Goal: Task Accomplishment & Management: Manage account settings

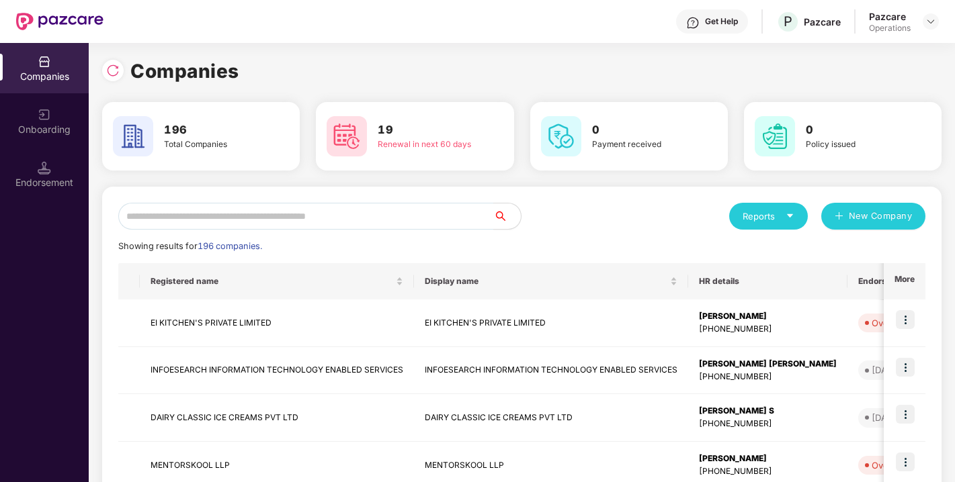
click at [307, 212] on input "text" at bounding box center [306, 216] width 376 height 27
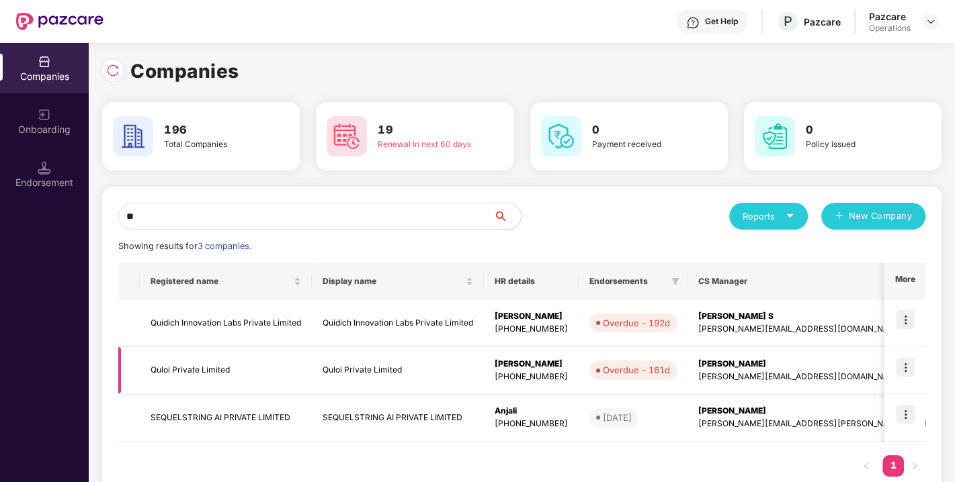
type input "**"
click at [176, 372] on td "Quloi Private Limited" at bounding box center [226, 371] width 172 height 48
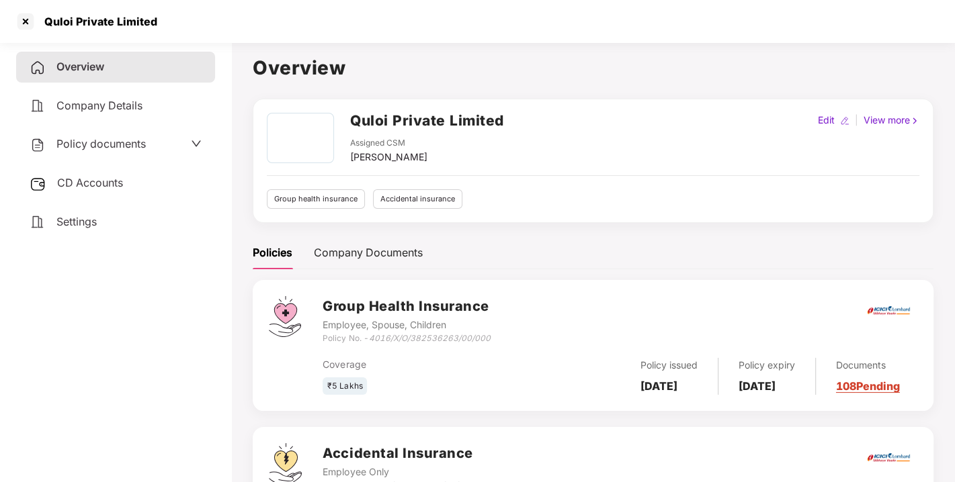
click at [108, 182] on span "CD Accounts" at bounding box center [90, 182] width 66 height 13
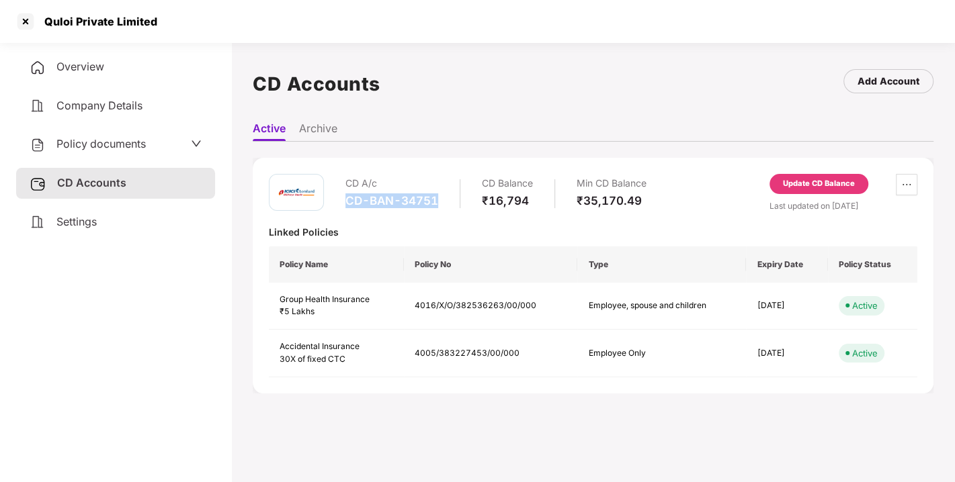
drag, startPoint x: 347, startPoint y: 199, endPoint x: 443, endPoint y: 199, distance: 96.8
click at [443, 199] on div "CD A/c CD-BAN-34751 CD Balance ₹16,794 Min CD Balance ₹35,170.49" at bounding box center [495, 193] width 301 height 38
copy div "CD-BAN-34751"
click at [92, 138] on span "Policy documents" at bounding box center [100, 143] width 89 height 13
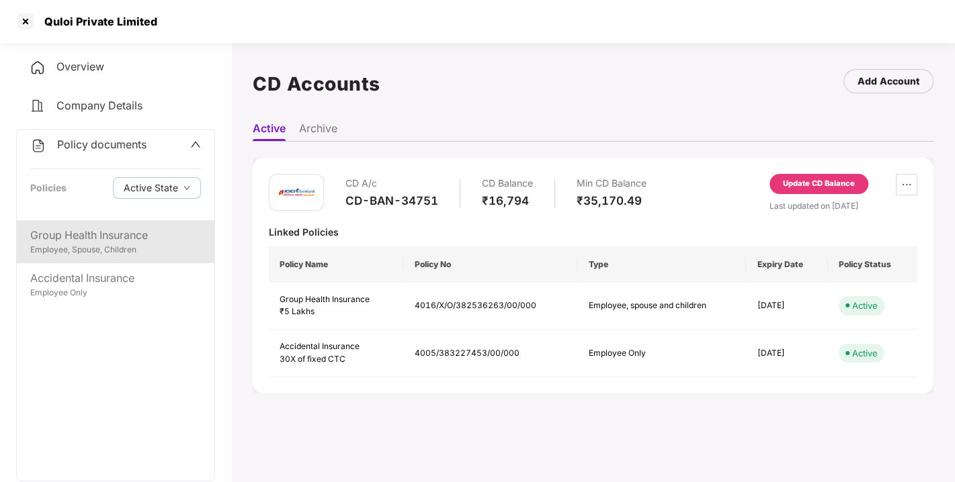
click at [77, 234] on div "Group Health Insurance" at bounding box center [115, 235] width 171 height 17
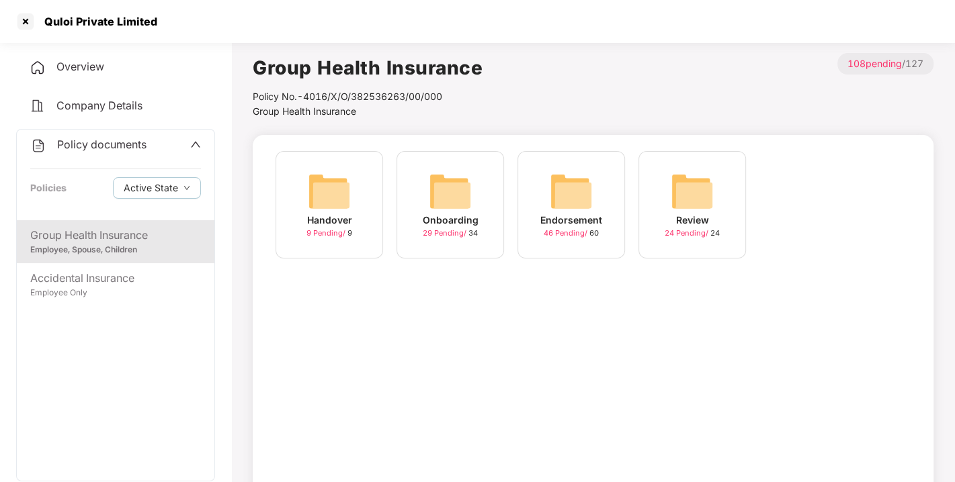
click at [574, 196] on img at bounding box center [571, 191] width 43 height 43
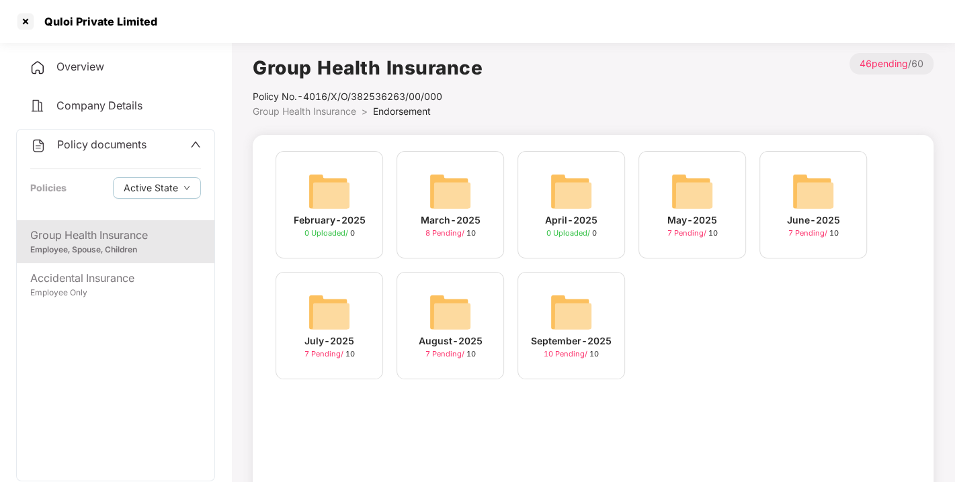
click at [570, 301] on img at bounding box center [571, 312] width 43 height 43
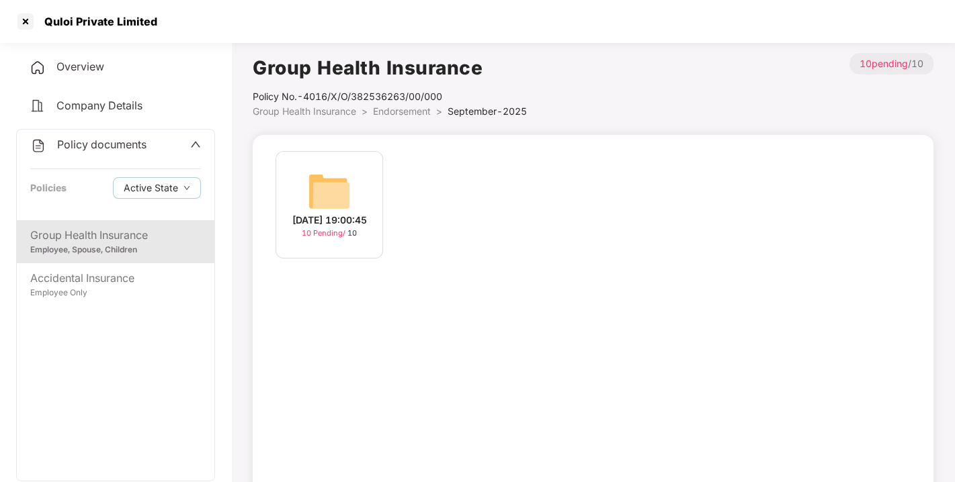
click at [333, 180] on img at bounding box center [329, 191] width 43 height 43
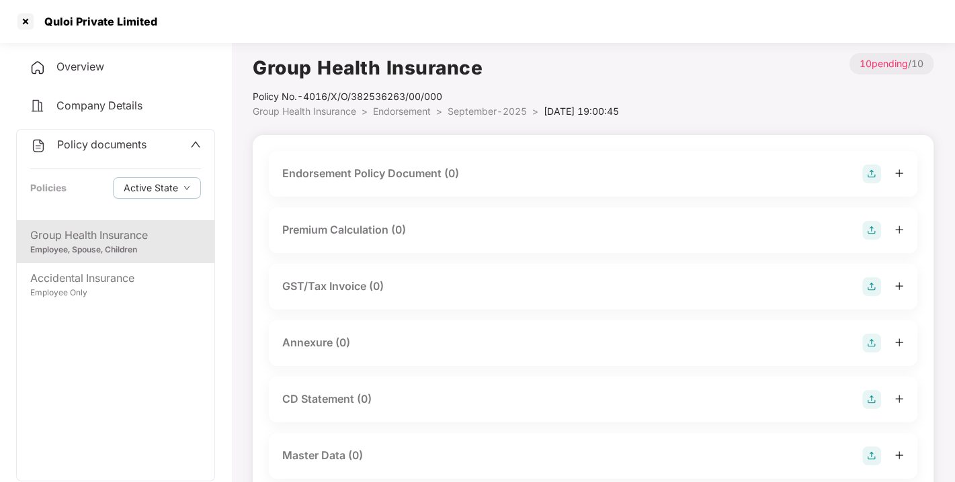
click at [873, 173] on img at bounding box center [871, 174] width 19 height 19
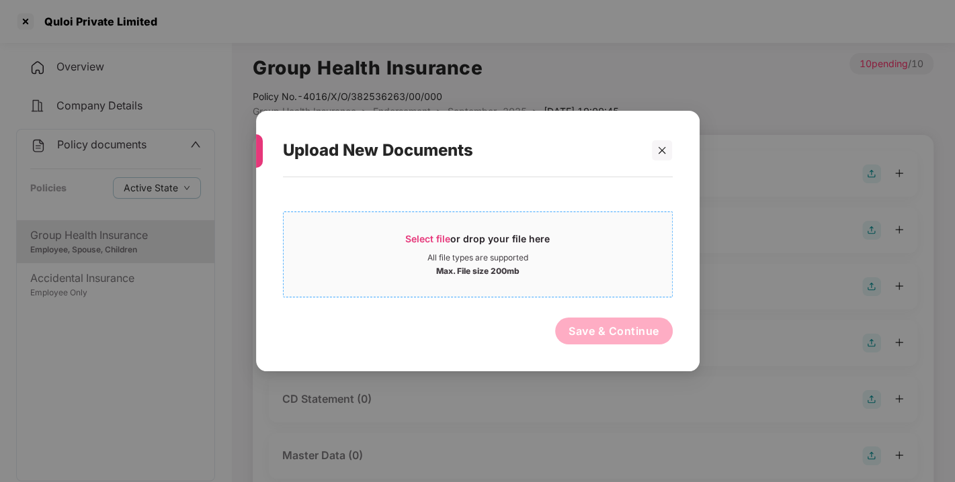
click at [429, 235] on span "Select file" at bounding box center [427, 238] width 45 height 11
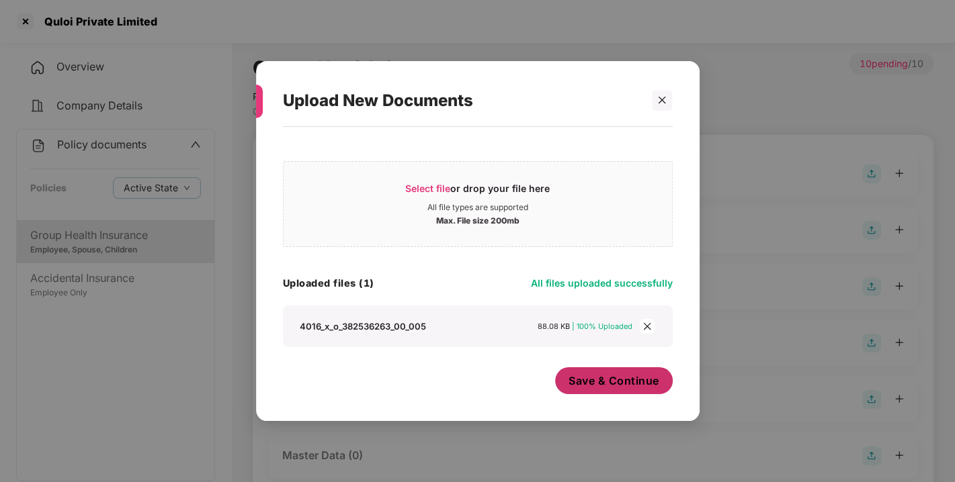
click at [612, 376] on span "Save & Continue" at bounding box center [613, 381] width 91 height 15
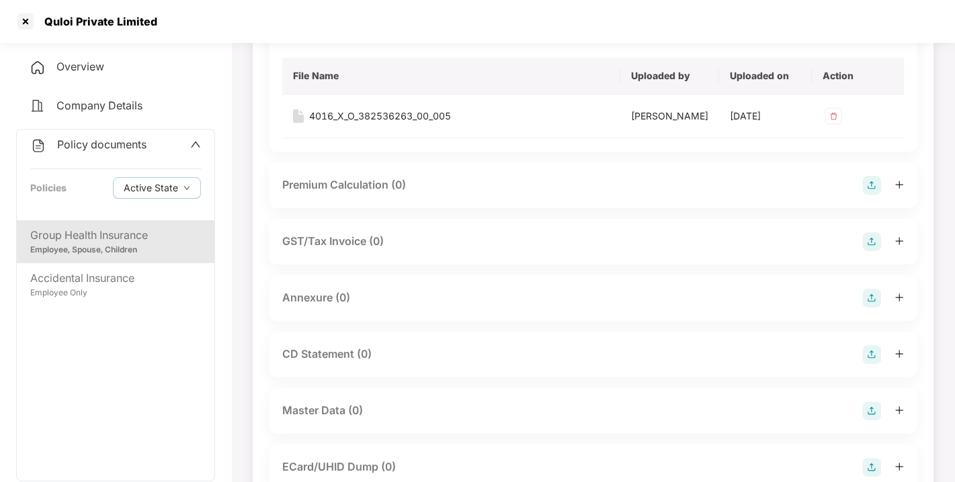
scroll to position [143, 0]
click at [873, 306] on img at bounding box center [871, 297] width 19 height 19
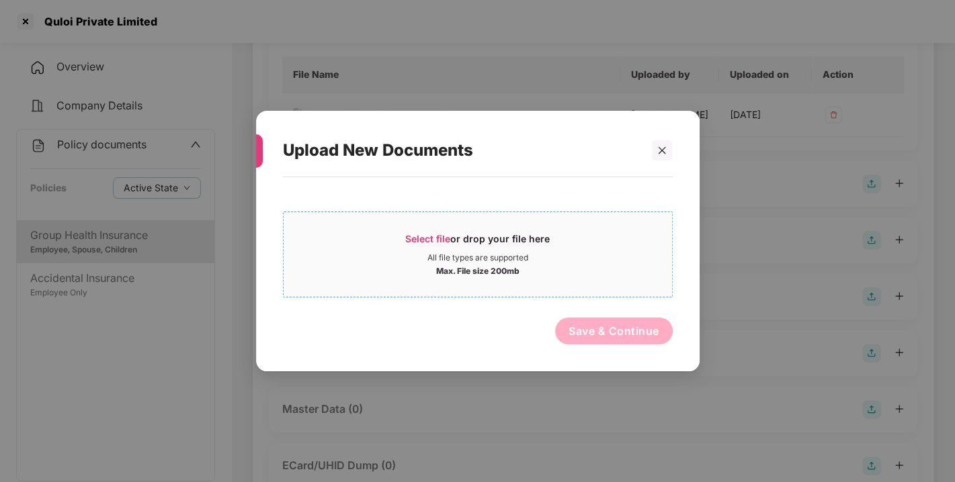
click at [417, 245] on div "Select file or drop your file here" at bounding box center [477, 242] width 144 height 20
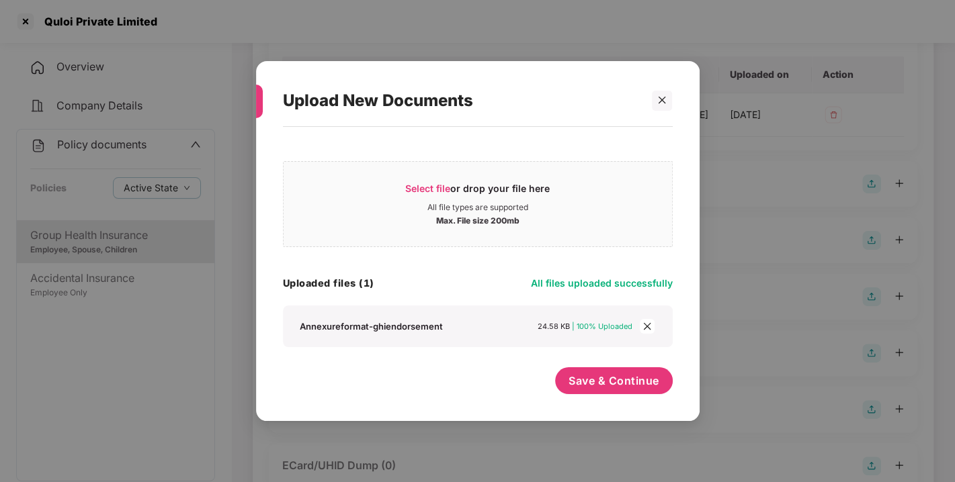
click at [644, 329] on icon "close" at bounding box center [646, 326] width 9 height 9
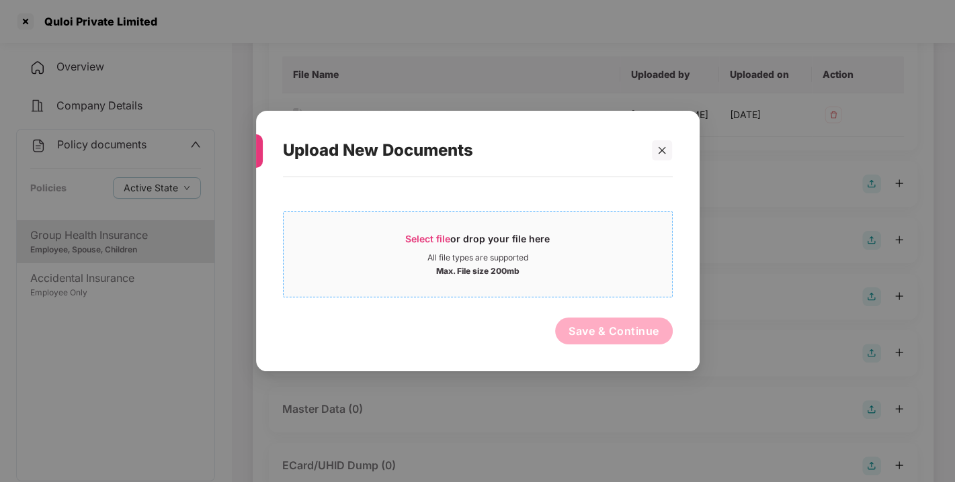
click at [417, 226] on span "Select file or drop your file here All file types are supported Max. File size …" at bounding box center [478, 254] width 388 height 65
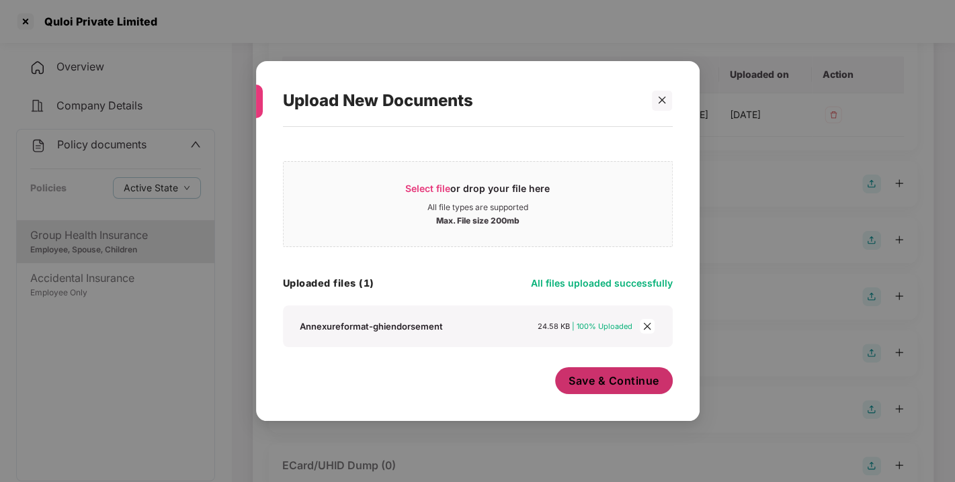
click at [608, 376] on span "Save & Continue" at bounding box center [613, 381] width 91 height 15
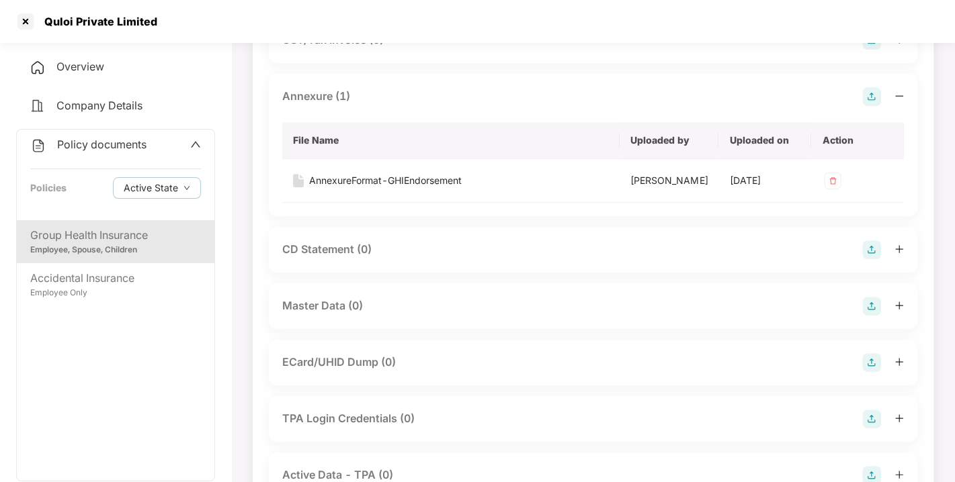
scroll to position [347, 0]
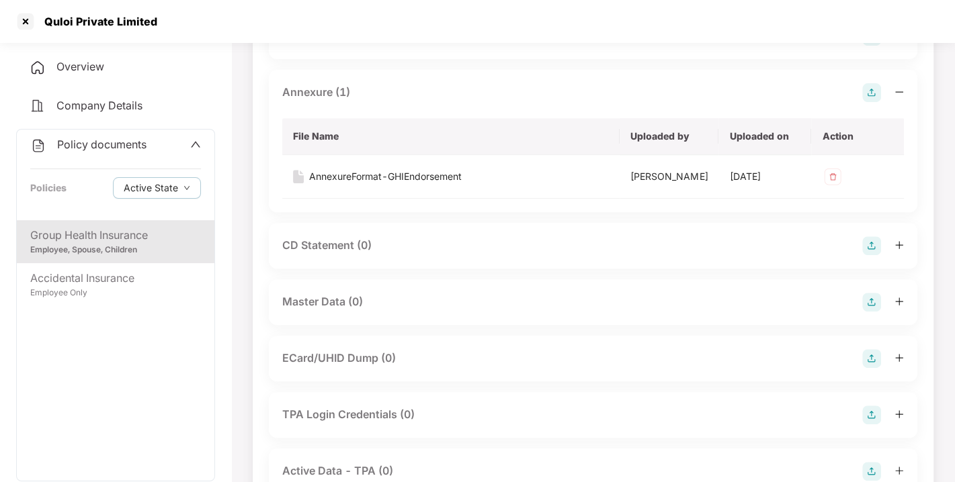
click at [867, 312] on img at bounding box center [871, 302] width 19 height 19
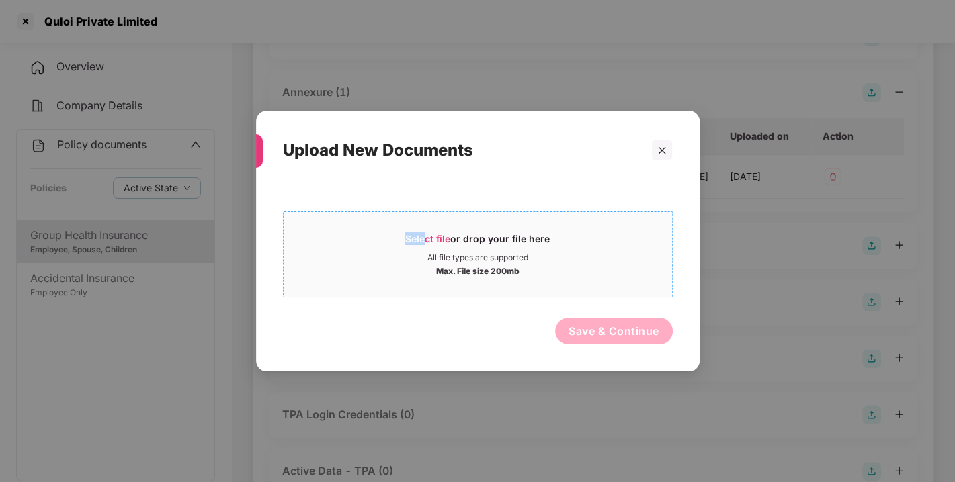
drag, startPoint x: 392, startPoint y: 226, endPoint x: 427, endPoint y: 238, distance: 37.4
click at [427, 238] on span "Select file or drop your file here All file types are supported Max. File size …" at bounding box center [478, 254] width 388 height 65
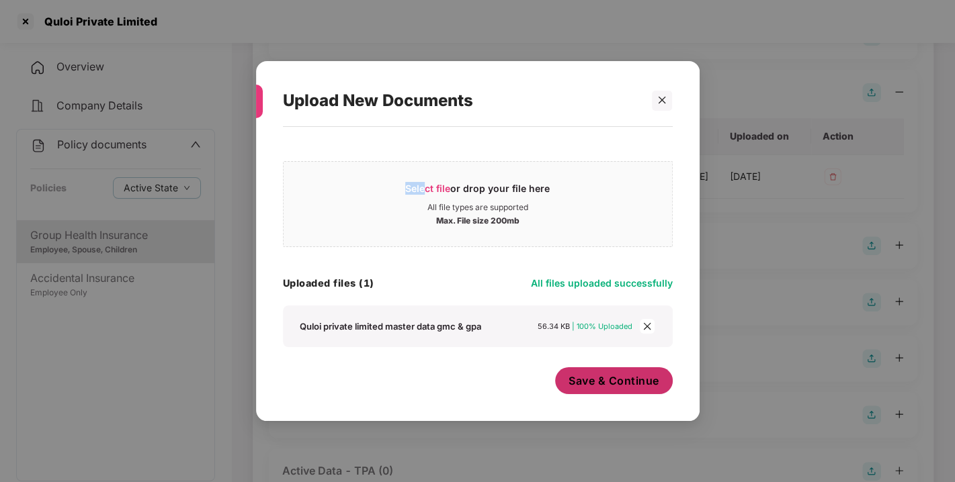
click at [614, 386] on span "Save & Continue" at bounding box center [613, 381] width 91 height 15
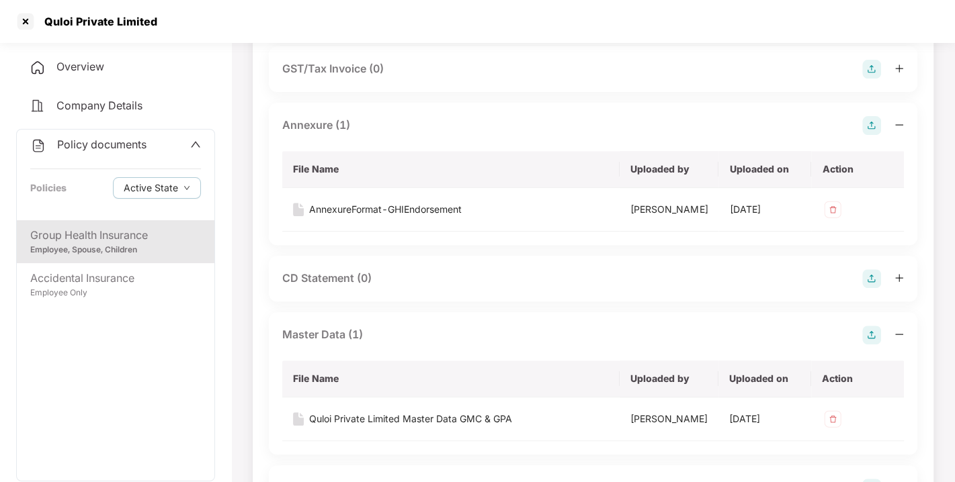
scroll to position [0, 0]
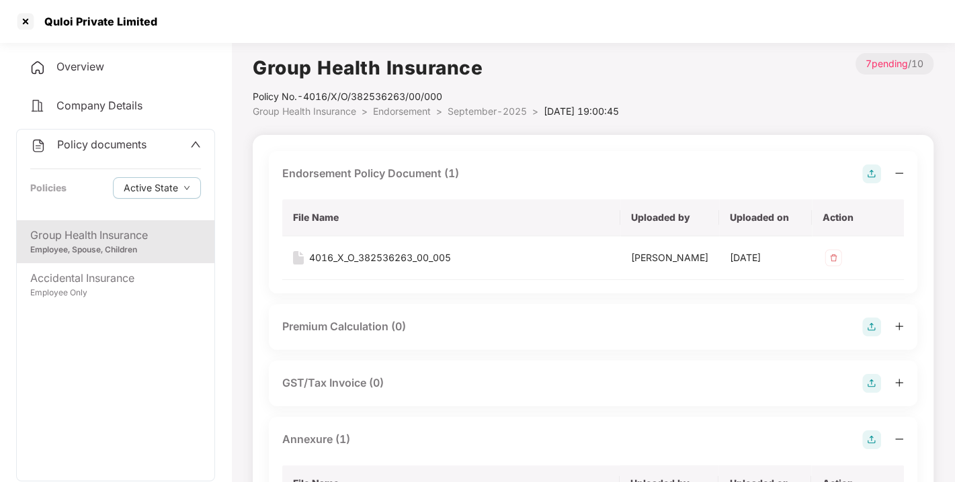
click at [409, 104] on li "Endorsement >" at bounding box center [410, 111] width 75 height 15
click at [405, 105] on li "Endorsement >" at bounding box center [410, 111] width 75 height 15
click at [400, 108] on span "Endorsement" at bounding box center [402, 110] width 58 height 11
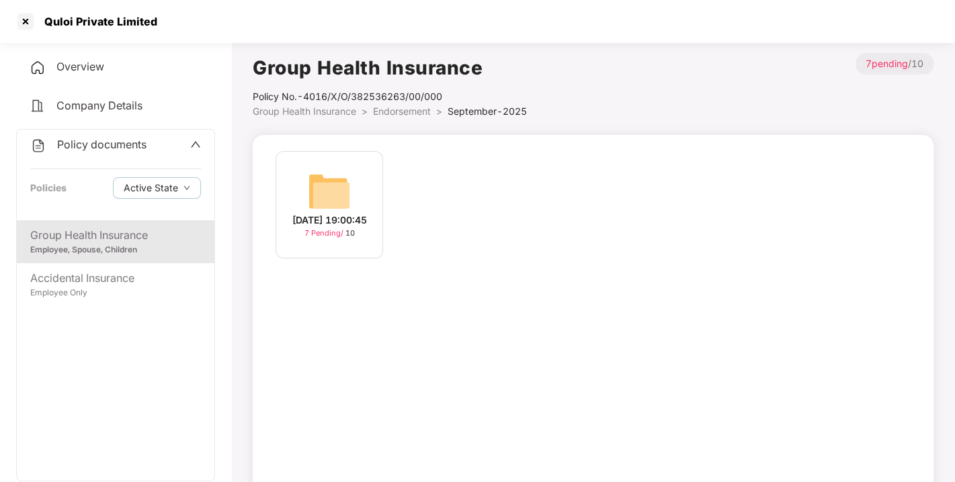
click at [400, 108] on span "Endorsement" at bounding box center [402, 110] width 58 height 11
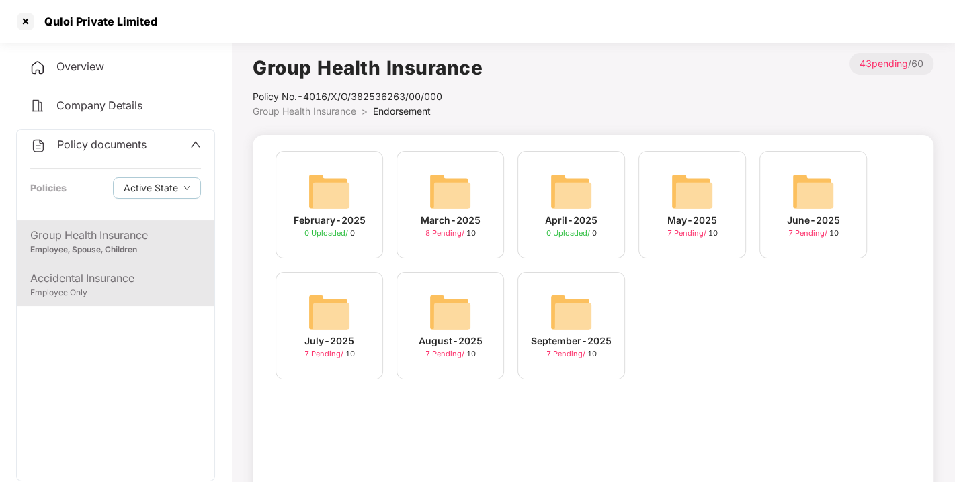
click at [80, 295] on div "Employee Only" at bounding box center [115, 293] width 171 height 13
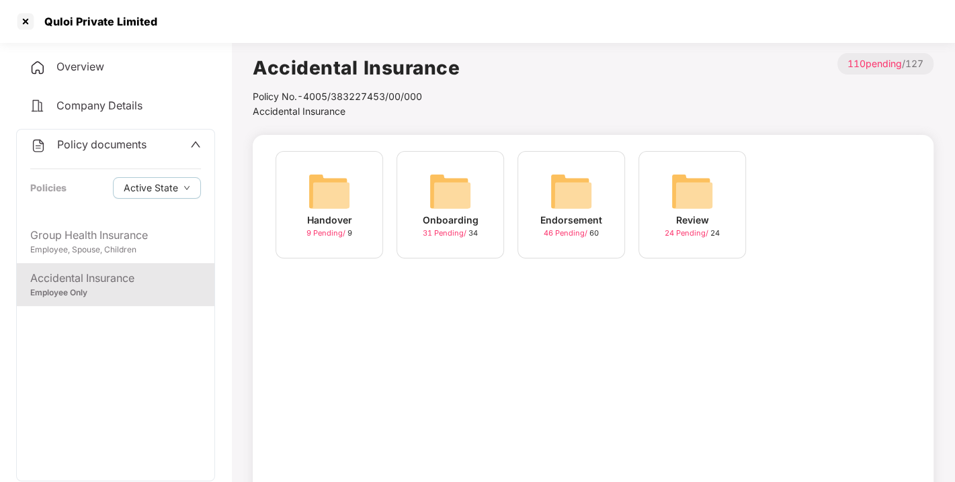
click at [591, 184] on img at bounding box center [571, 191] width 43 height 43
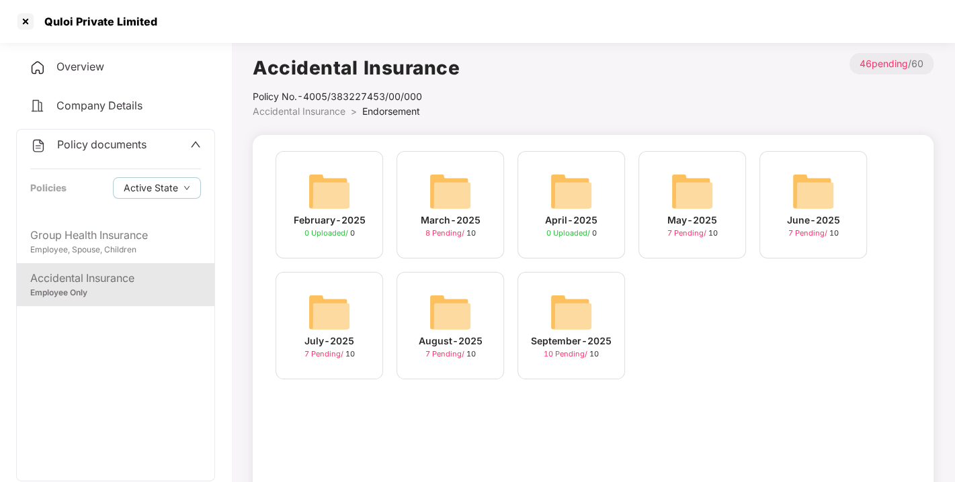
click at [556, 318] on img at bounding box center [571, 312] width 43 height 43
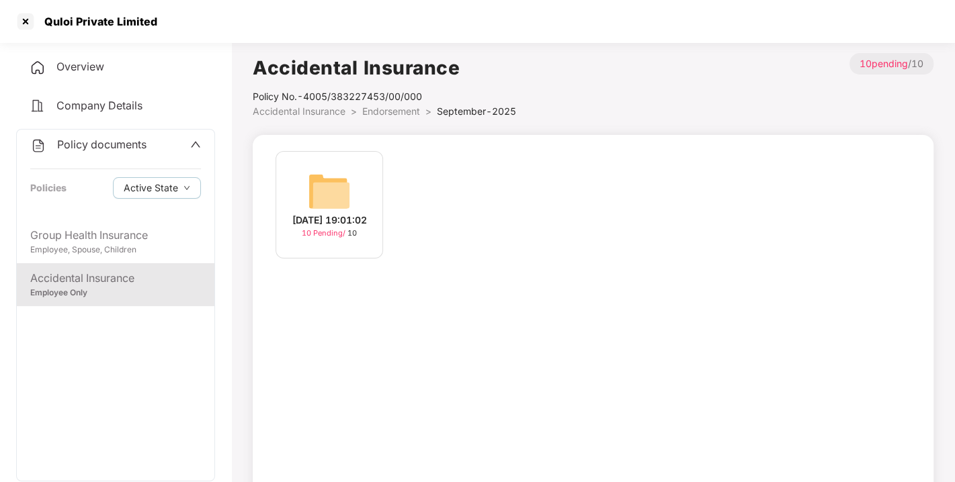
click at [291, 182] on div "[DATE] 19:01:02 10 Pending / 10" at bounding box center [329, 205] width 108 height 108
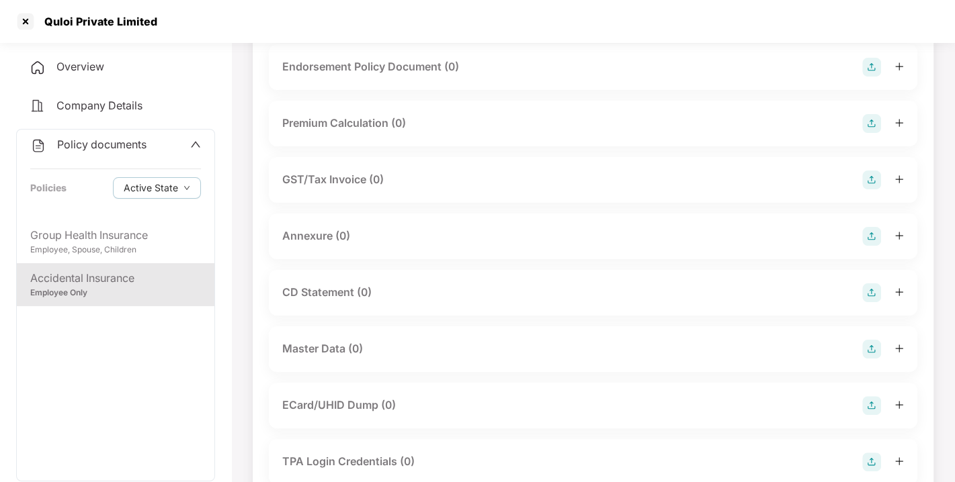
scroll to position [194, 0]
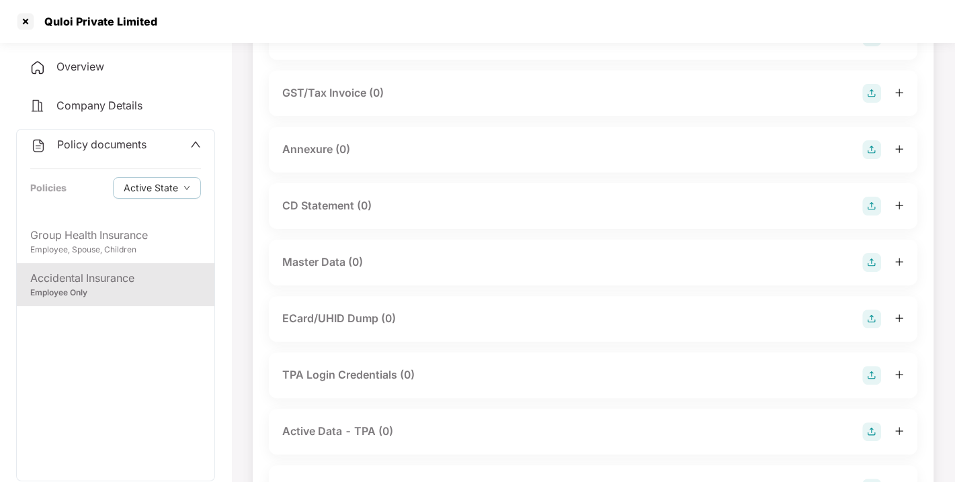
click at [869, 260] on img at bounding box center [871, 262] width 19 height 19
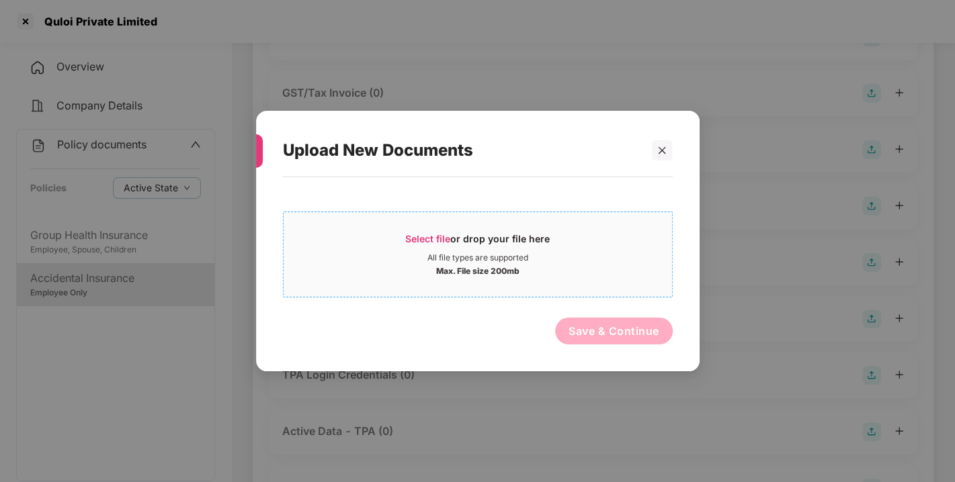
click at [417, 224] on span "Select file or drop your file here All file types are supported Max. File size …" at bounding box center [478, 254] width 388 height 65
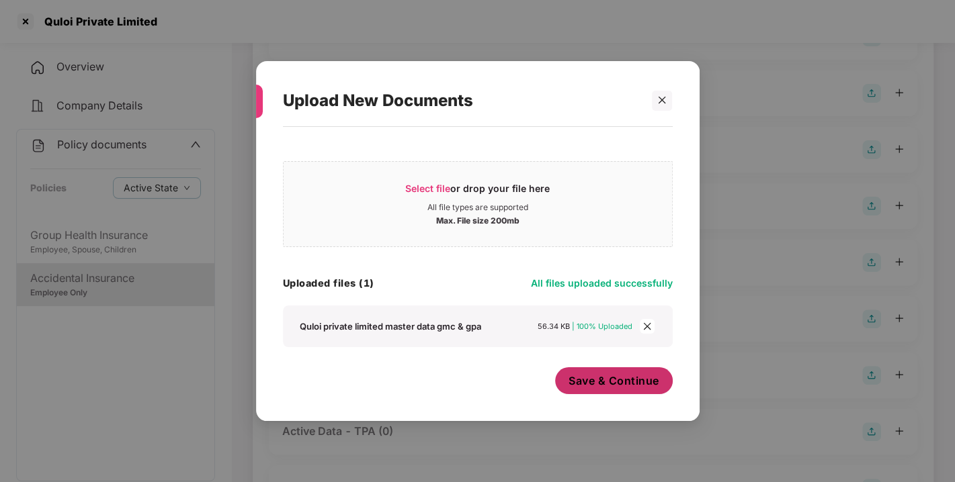
click at [605, 384] on span "Save & Continue" at bounding box center [613, 381] width 91 height 15
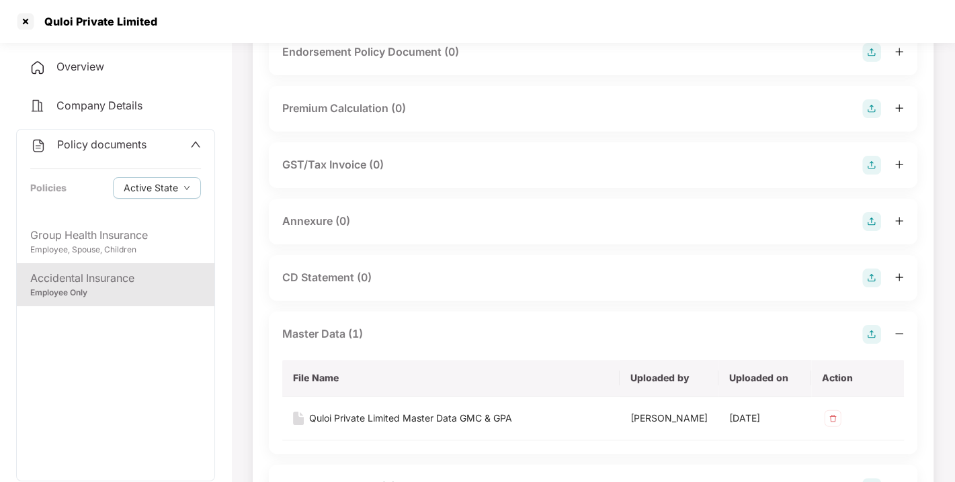
scroll to position [0, 0]
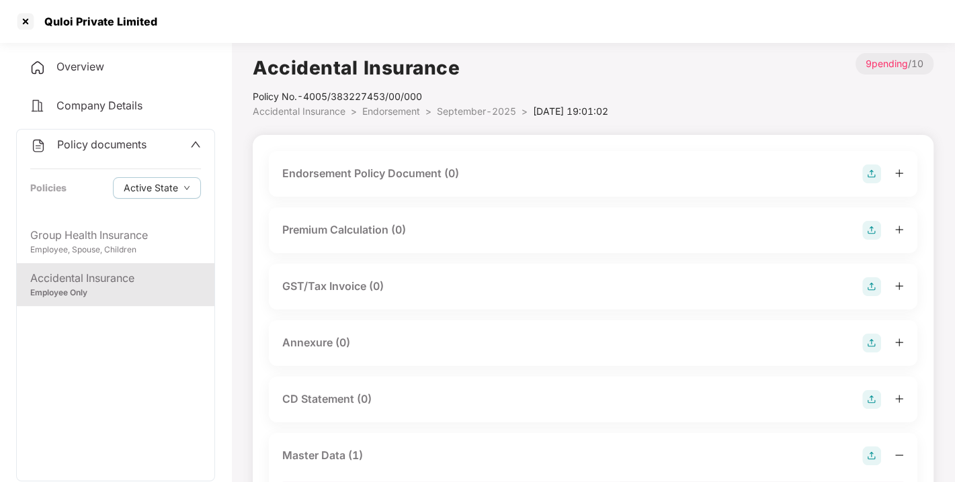
click at [870, 345] on img at bounding box center [871, 343] width 19 height 19
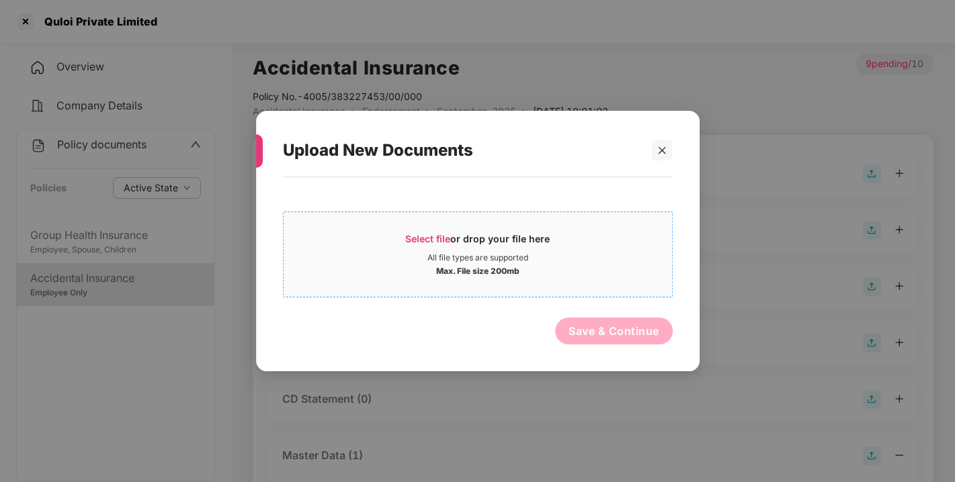
click at [421, 233] on span "Select file" at bounding box center [427, 238] width 45 height 11
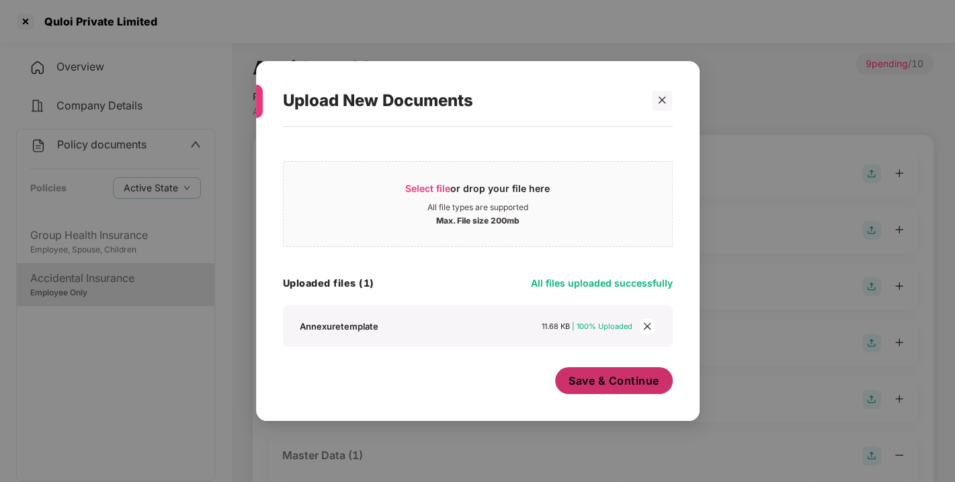
click at [615, 388] on button "Save & Continue" at bounding box center [614, 381] width 118 height 27
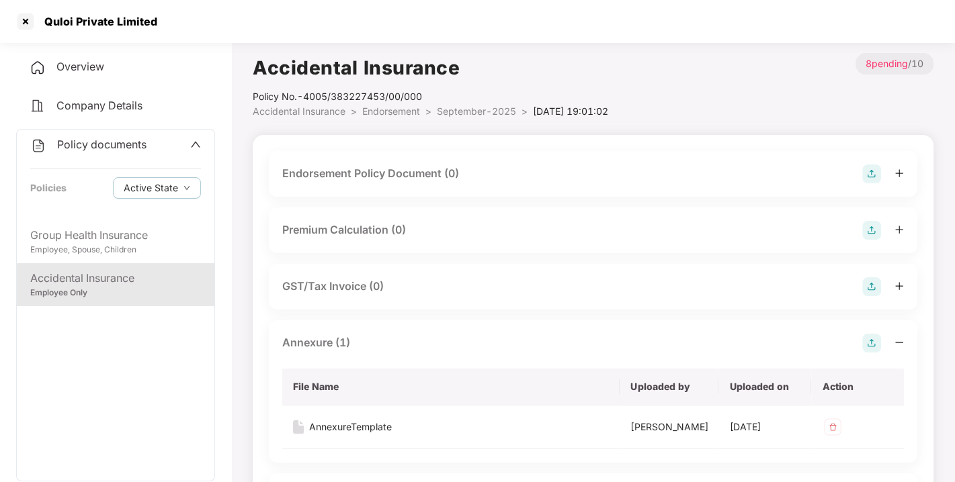
click at [867, 186] on div "Endorsement Policy Document (0)" at bounding box center [593, 174] width 648 height 46
click at [869, 174] on img at bounding box center [871, 174] width 19 height 19
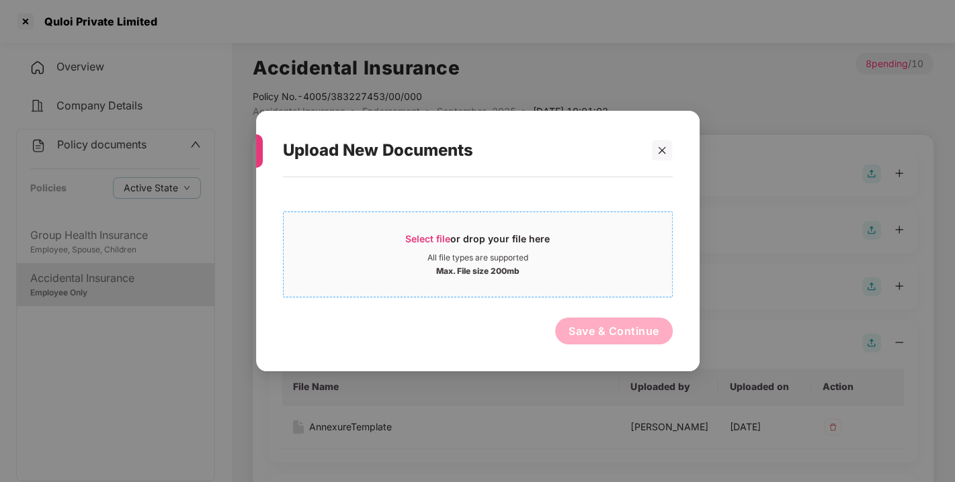
click at [428, 234] on span "Select file" at bounding box center [427, 238] width 45 height 11
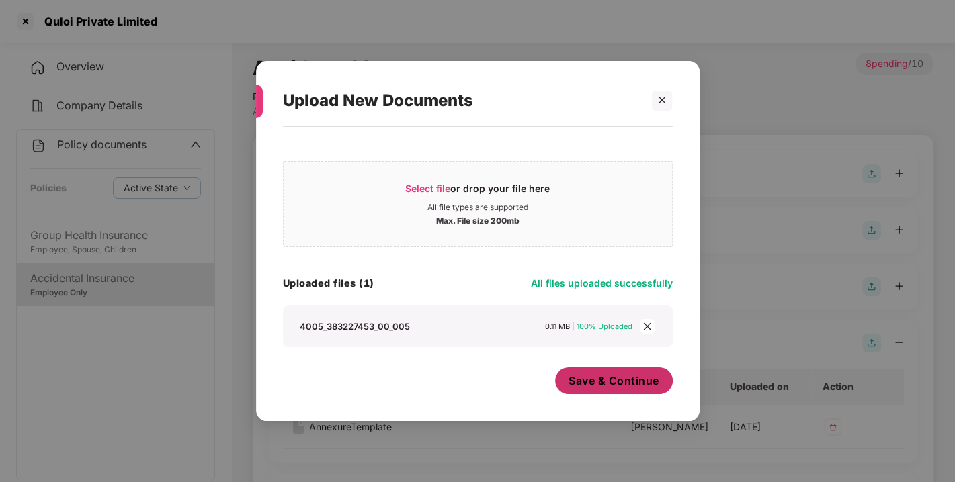
click at [634, 384] on span "Save & Continue" at bounding box center [613, 381] width 91 height 15
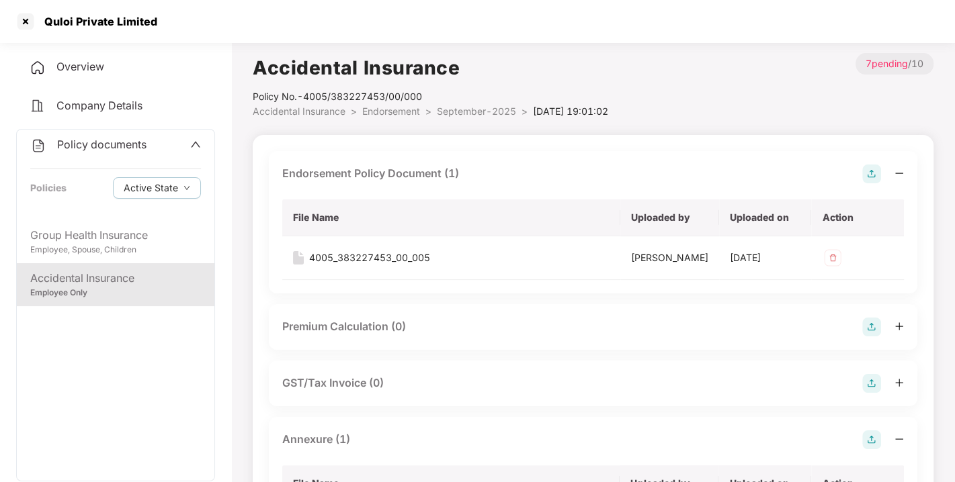
click at [380, 105] on span "Endorsement" at bounding box center [391, 110] width 58 height 11
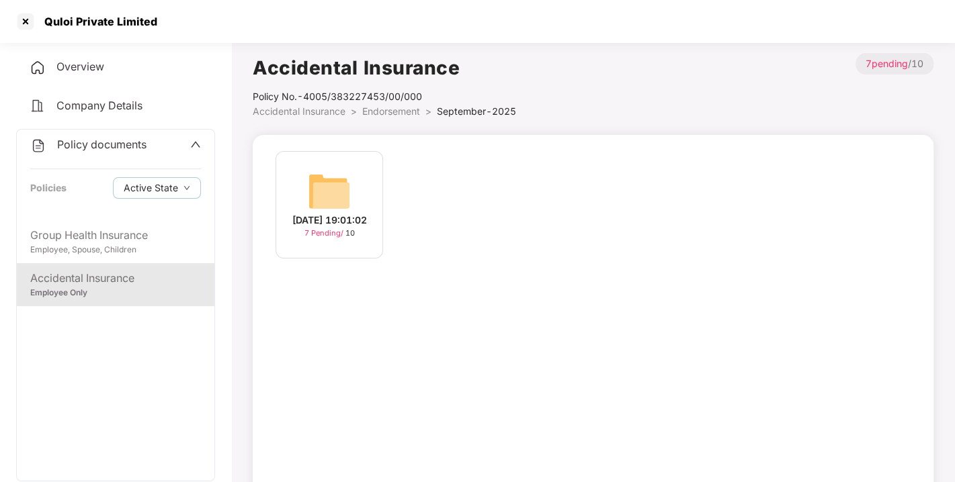
click at [380, 105] on span "Endorsement" at bounding box center [391, 110] width 58 height 11
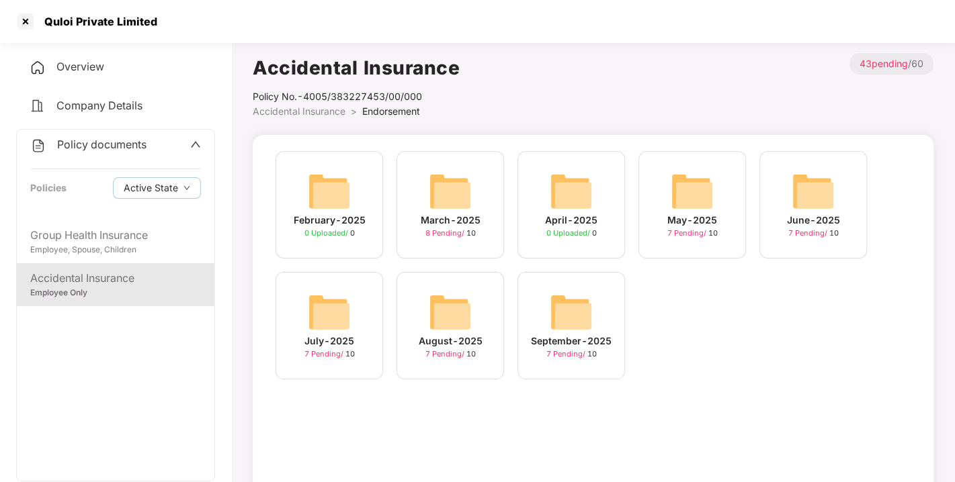
click at [95, 140] on span "Policy documents" at bounding box center [101, 144] width 89 height 13
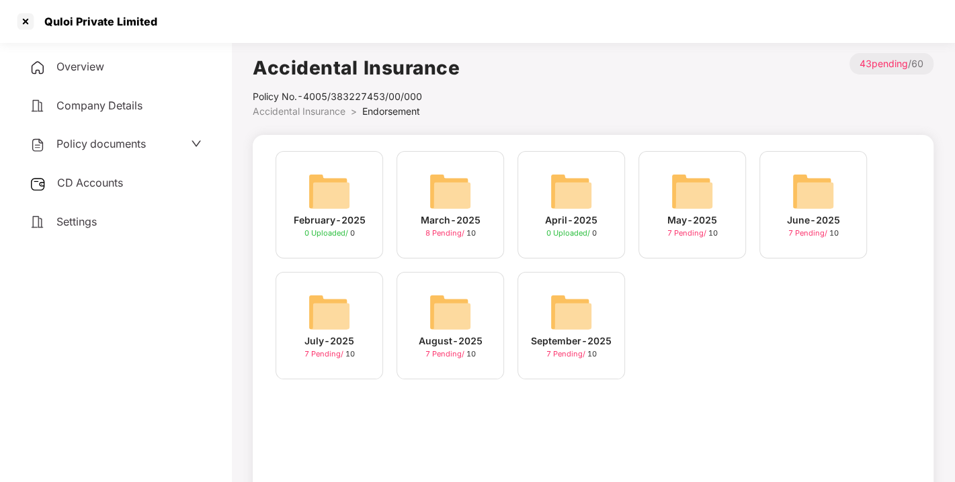
click at [103, 181] on span "CD Accounts" at bounding box center [90, 182] width 66 height 13
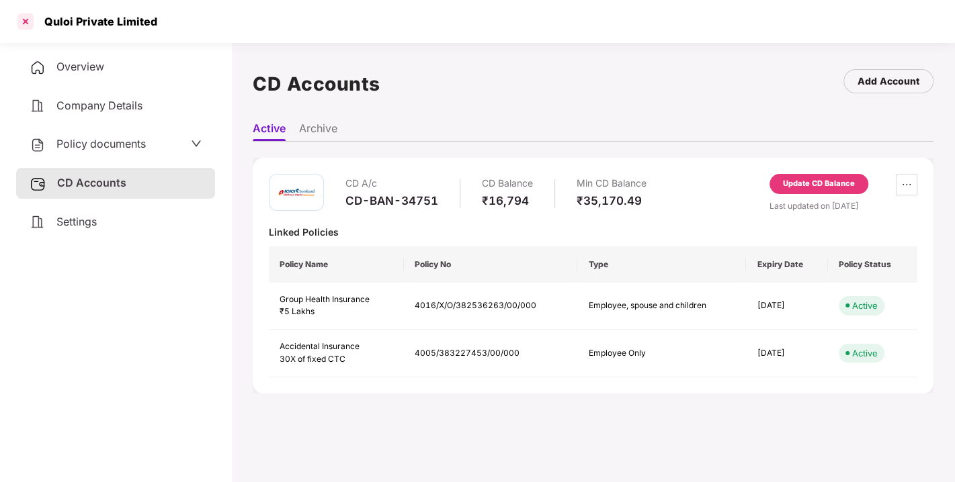
click at [22, 27] on div at bounding box center [26, 22] width 22 height 22
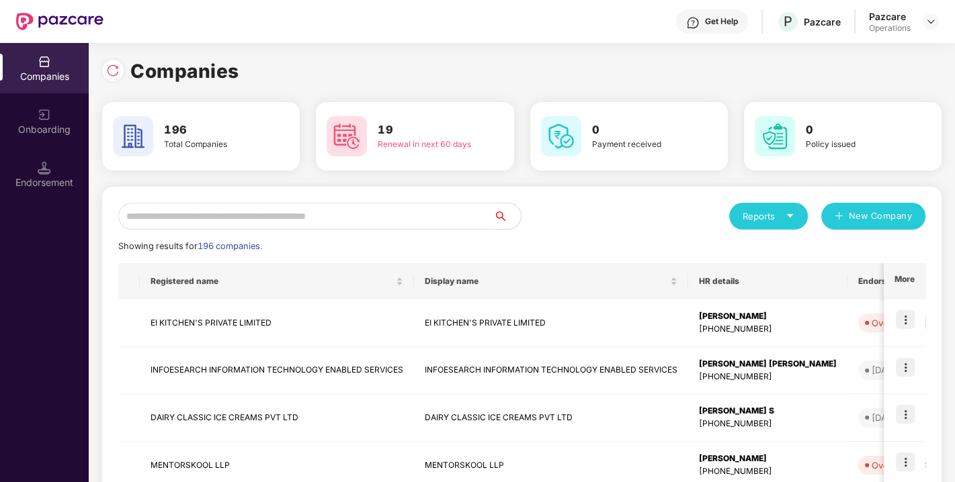
click at [257, 212] on input "text" at bounding box center [306, 216] width 376 height 27
click at [289, 220] on input "text" at bounding box center [306, 216] width 376 height 27
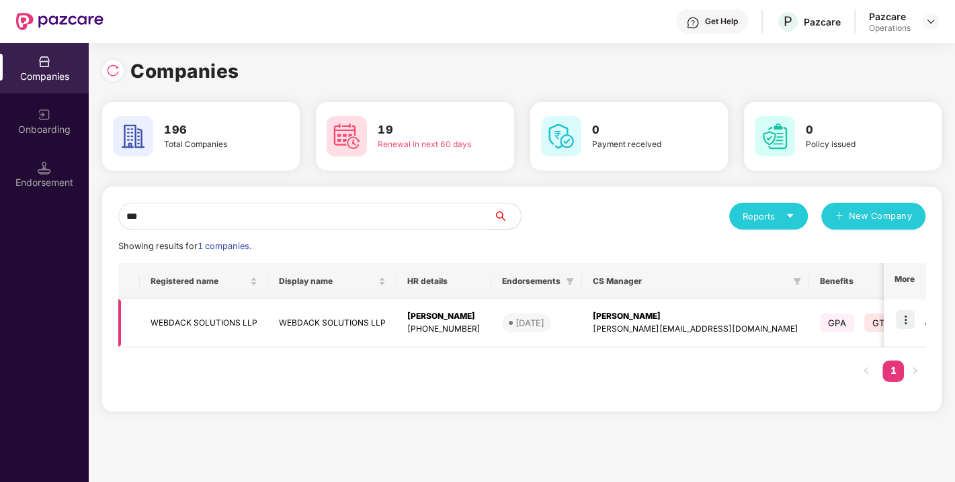
type input "***"
click at [204, 323] on td "WEBDACK SOLUTIONS LLP" at bounding box center [204, 324] width 128 height 48
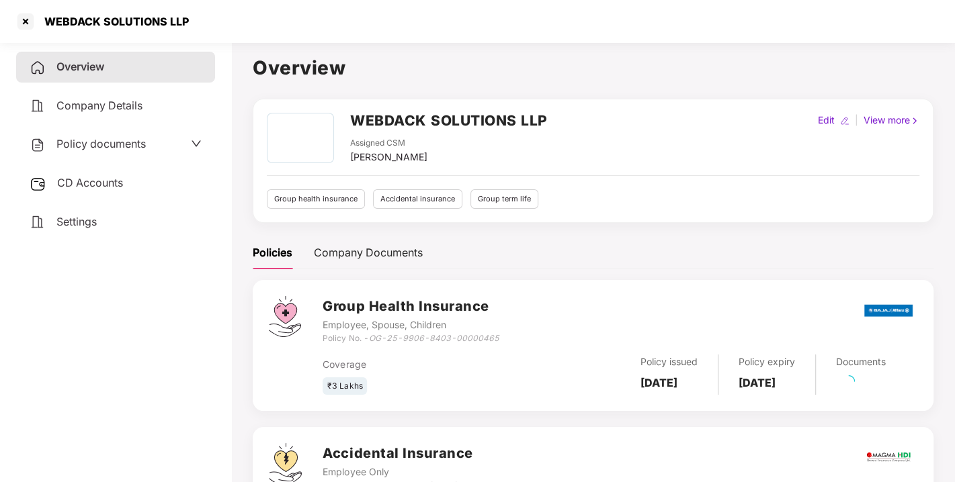
click at [90, 130] on div "Policy documents" at bounding box center [115, 144] width 199 height 31
click at [97, 137] on span "Policy documents" at bounding box center [100, 143] width 89 height 13
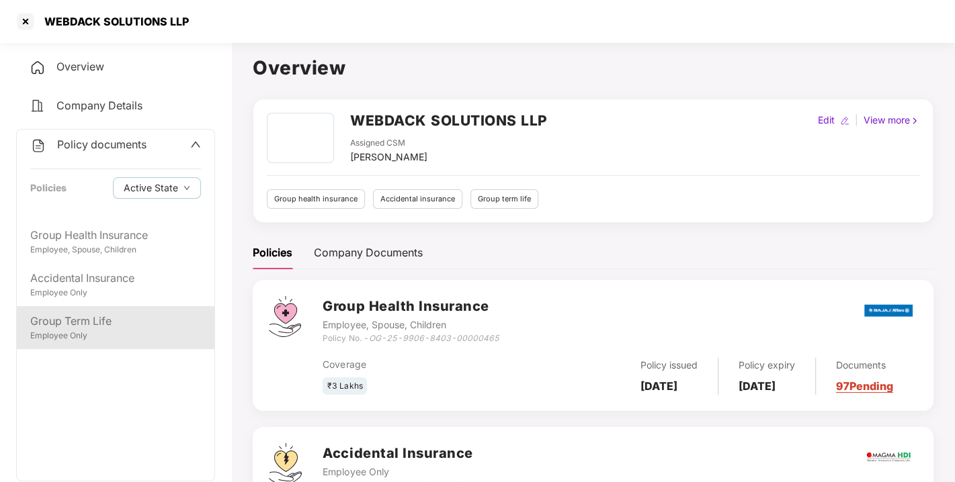
click at [93, 315] on div "Group Term Life" at bounding box center [115, 321] width 171 height 17
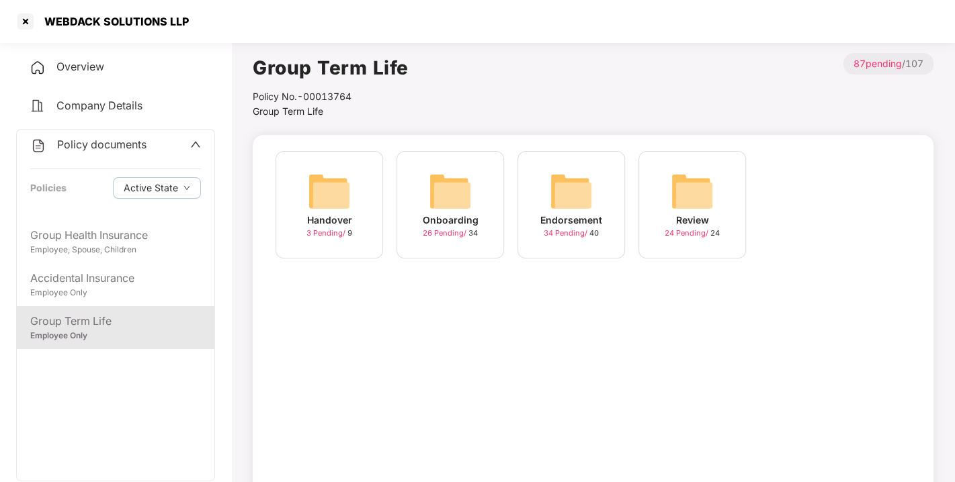
click at [551, 201] on img at bounding box center [571, 191] width 43 height 43
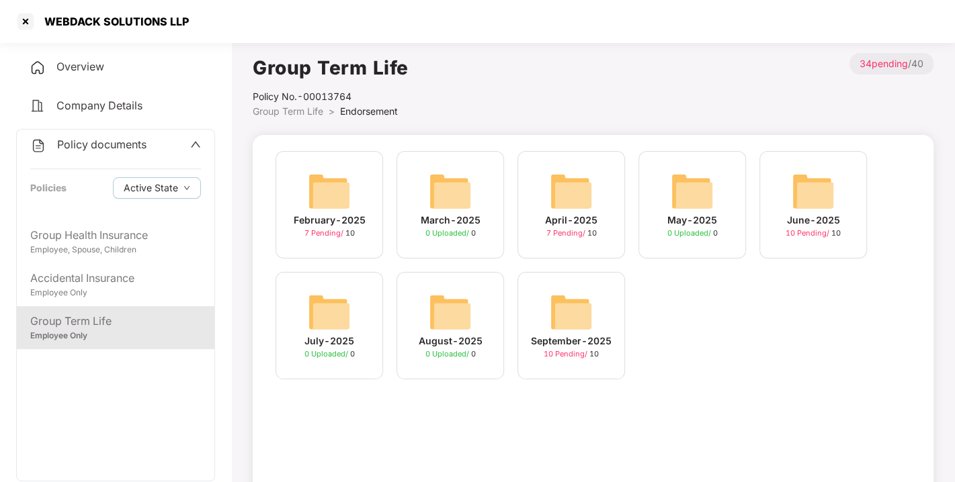
click at [575, 306] on img at bounding box center [571, 312] width 43 height 43
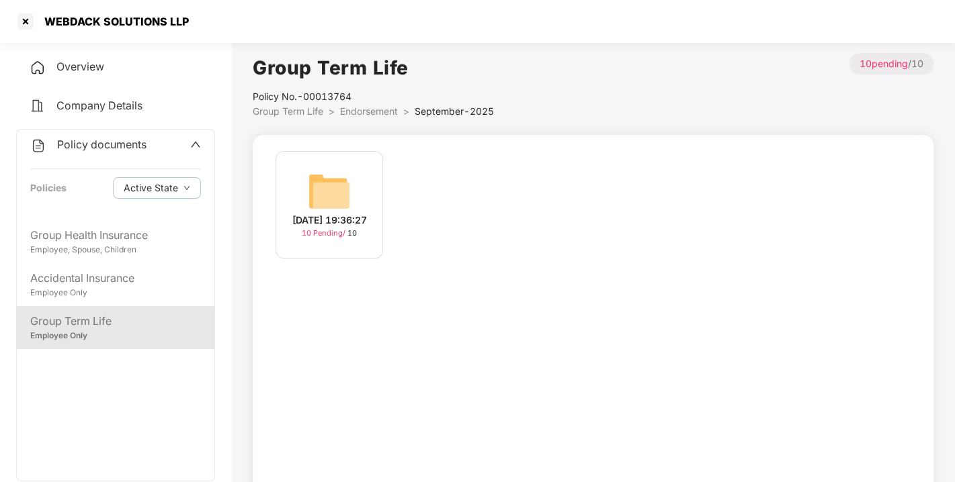
click at [355, 166] on div "[DATE] 19:36:27 10 Pending / 10" at bounding box center [329, 205] width 108 height 108
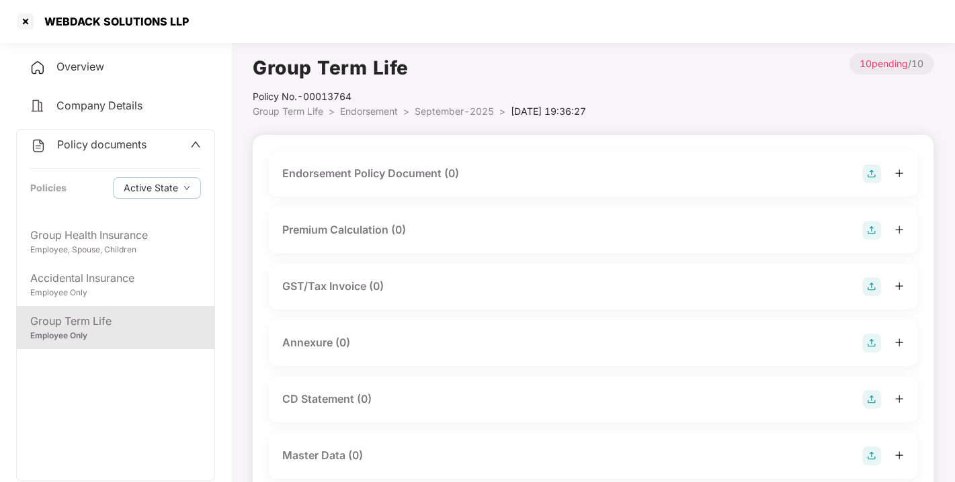
click at [876, 174] on img at bounding box center [871, 174] width 19 height 19
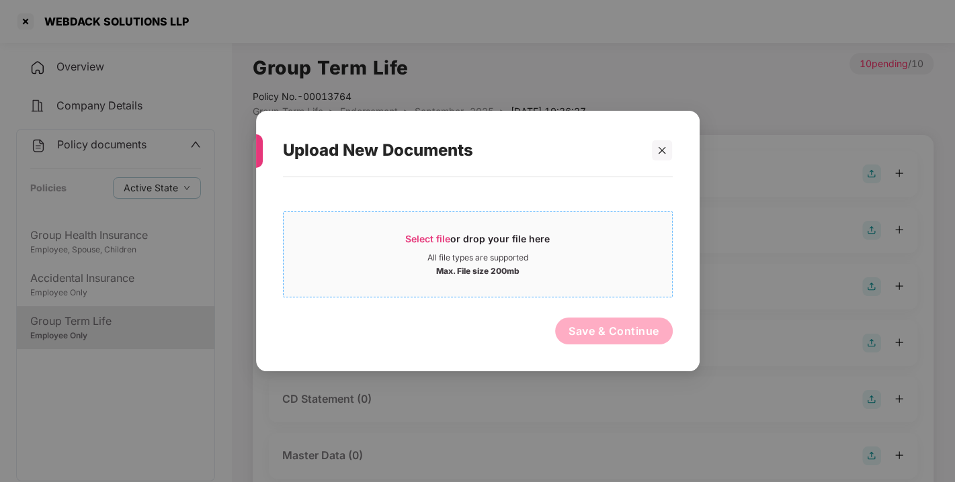
click at [422, 233] on span "Select file" at bounding box center [427, 238] width 45 height 11
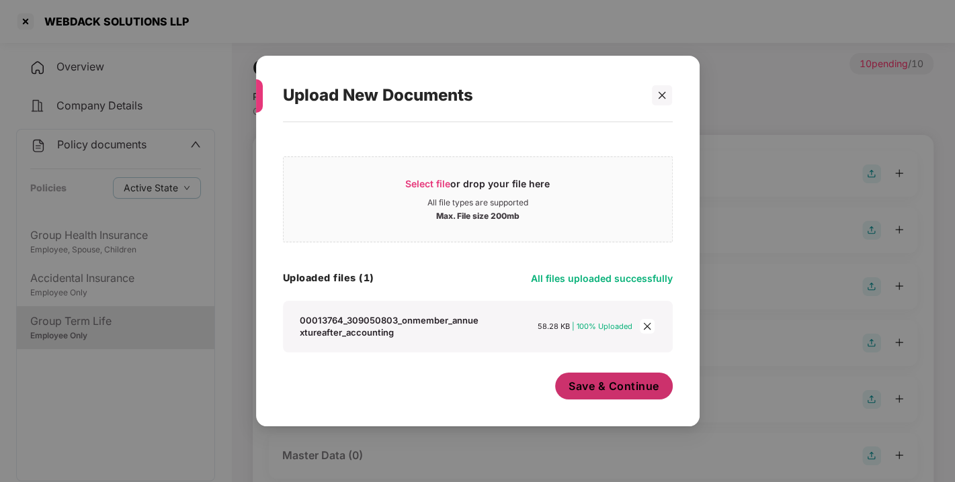
click at [595, 390] on span "Save & Continue" at bounding box center [613, 386] width 91 height 15
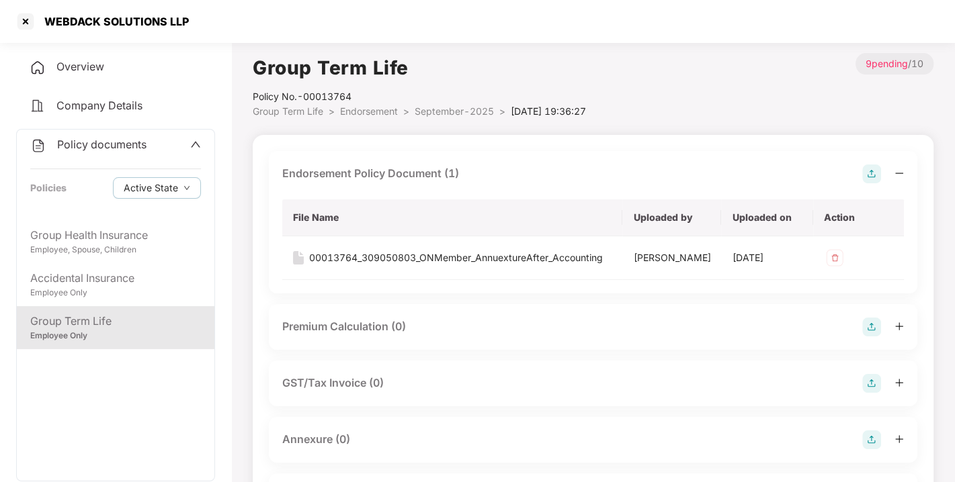
click at [868, 173] on img at bounding box center [871, 174] width 19 height 19
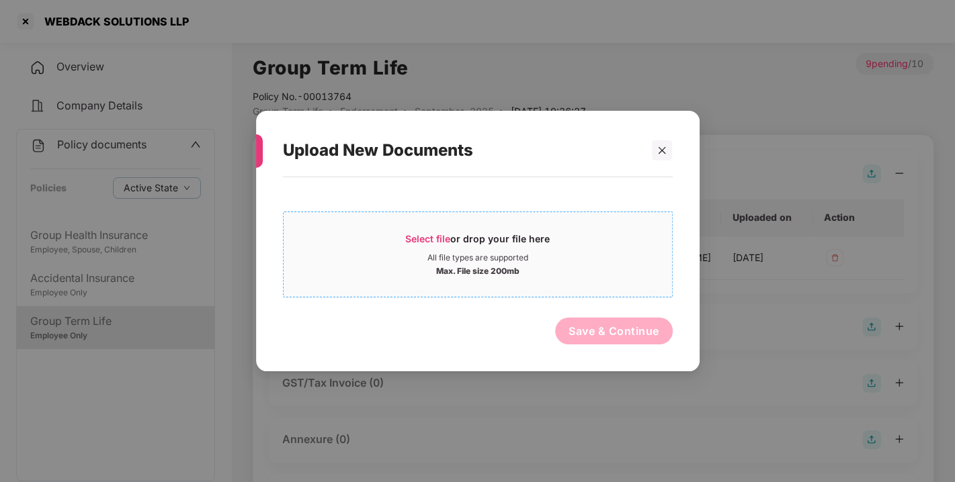
click at [427, 236] on span "Select file" at bounding box center [427, 238] width 45 height 11
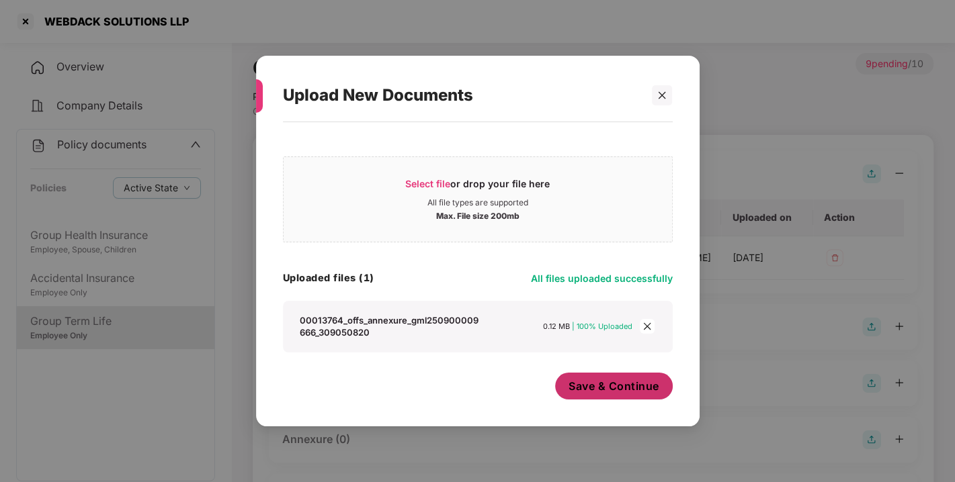
click at [607, 399] on button "Save & Continue" at bounding box center [614, 386] width 118 height 27
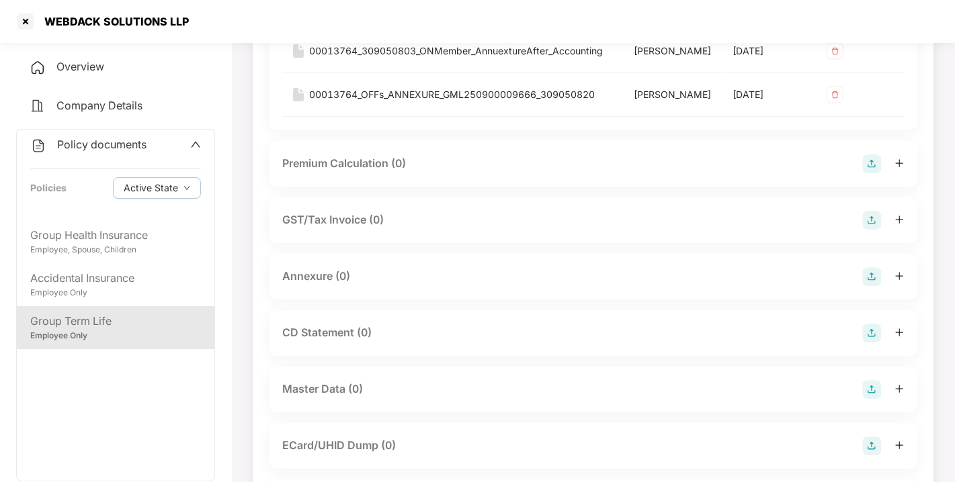
scroll to position [212, 0]
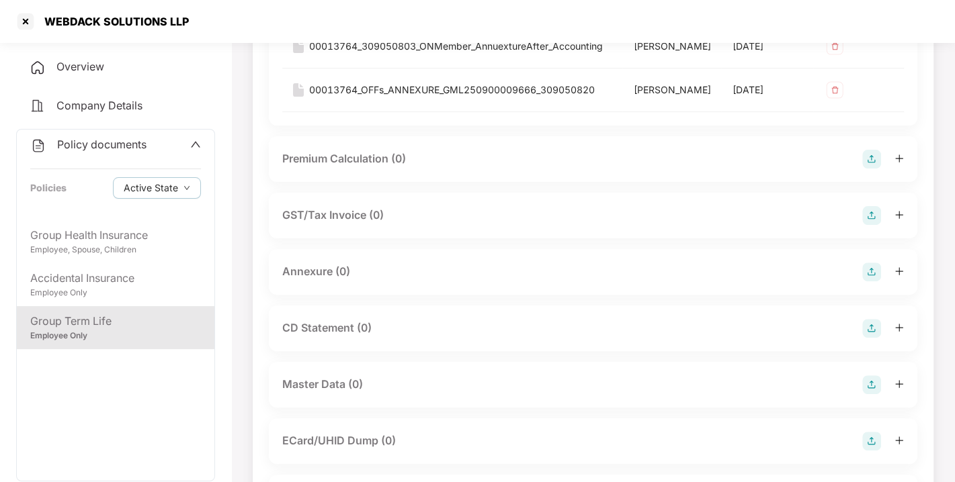
click at [877, 282] on img at bounding box center [871, 272] width 19 height 19
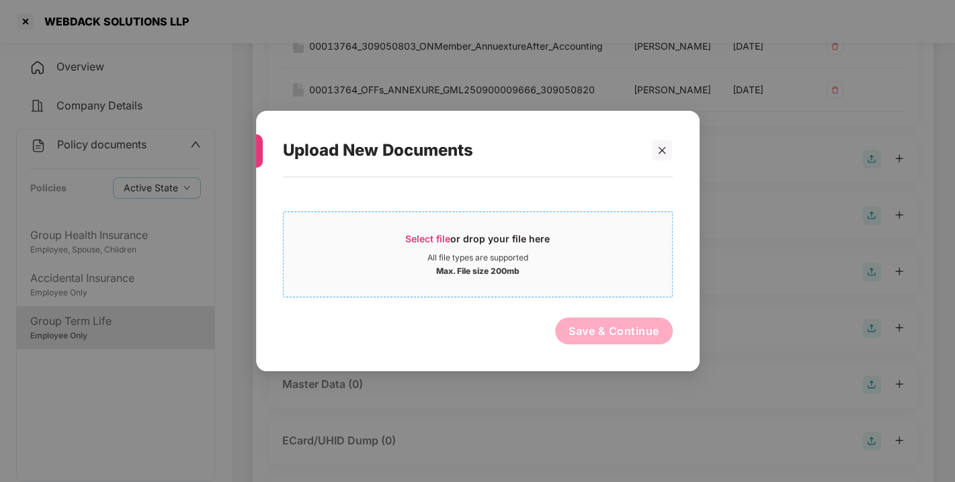
click at [425, 232] on div "Select file or drop your file here" at bounding box center [477, 242] width 144 height 20
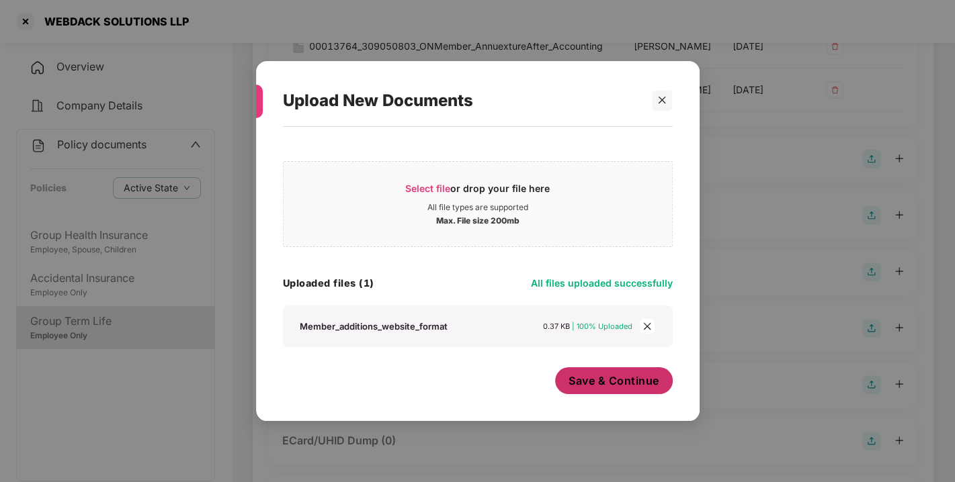
click at [616, 382] on span "Save & Continue" at bounding box center [613, 381] width 91 height 15
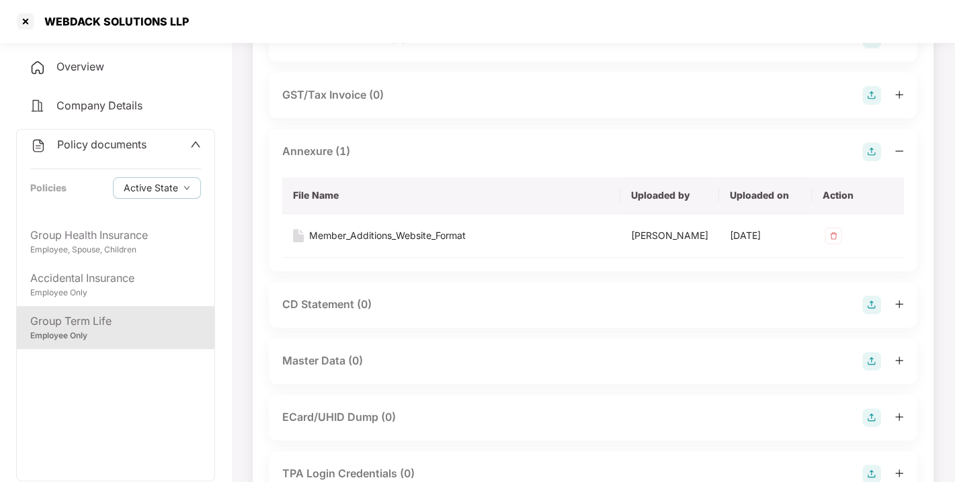
scroll to position [333, 0]
click at [876, 161] on img at bounding box center [871, 151] width 19 height 19
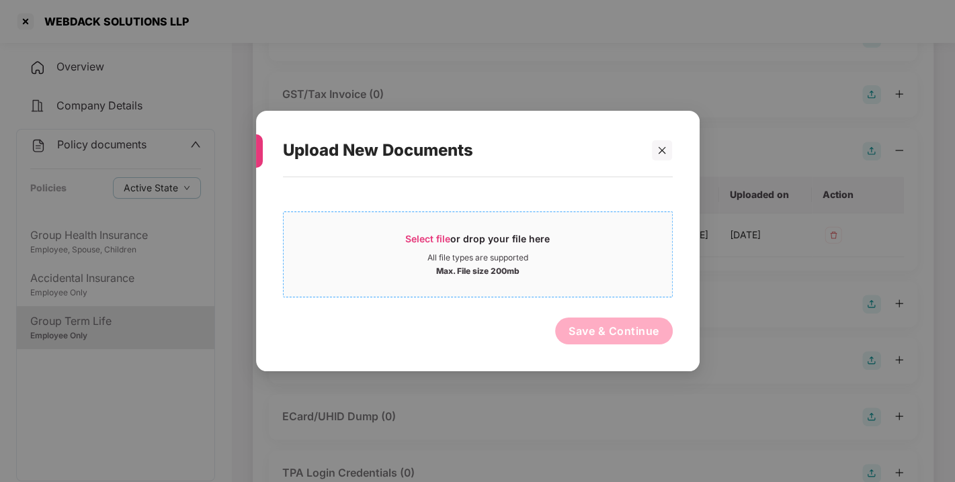
click at [422, 236] on span "Select file" at bounding box center [427, 238] width 45 height 11
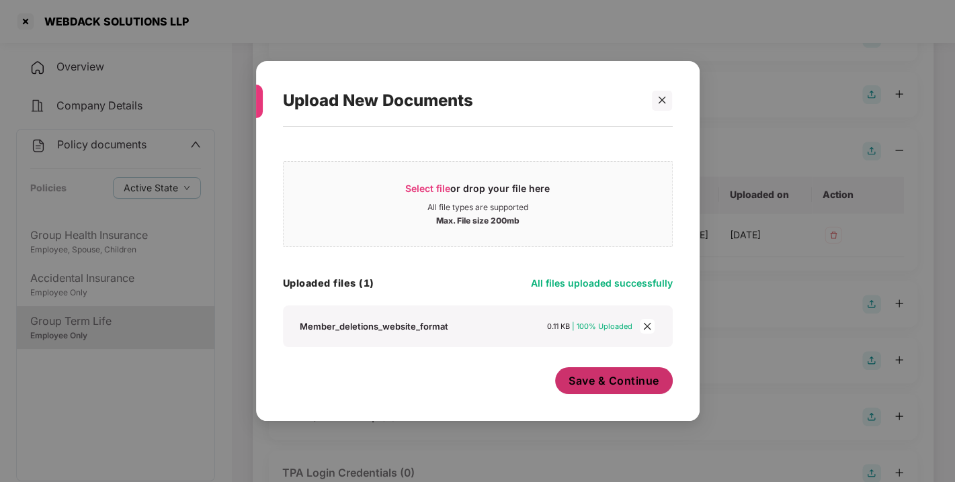
click at [600, 393] on button "Save & Continue" at bounding box center [614, 381] width 118 height 27
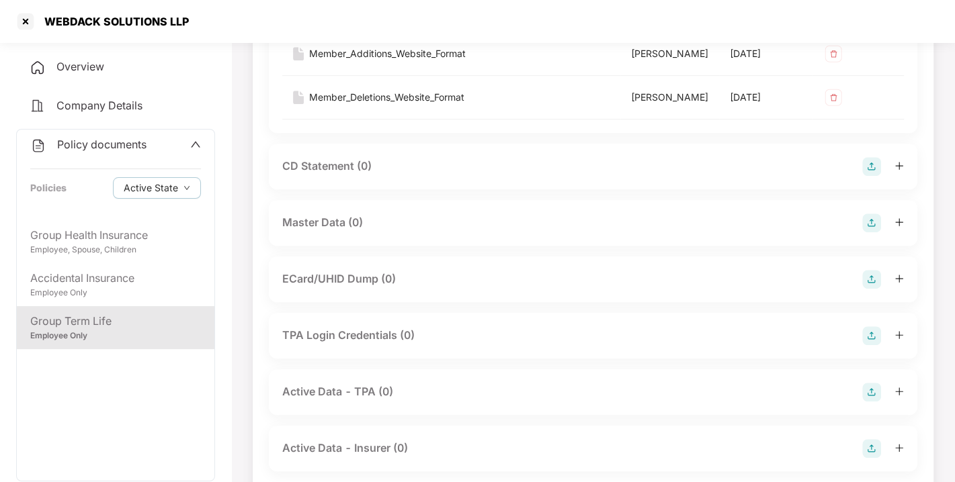
scroll to position [515, 0]
click at [867, 232] on img at bounding box center [871, 222] width 19 height 19
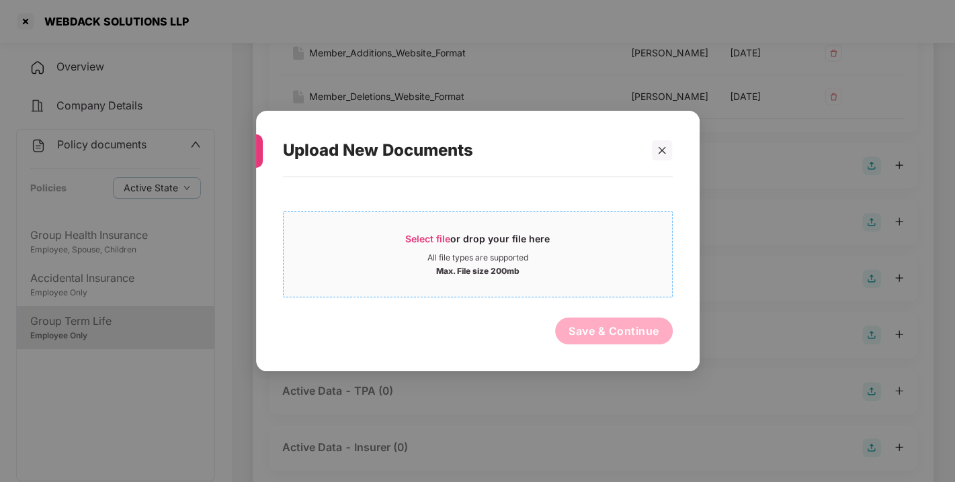
click at [412, 226] on span "Select file or drop your file here All file types are supported Max. File size …" at bounding box center [478, 254] width 388 height 65
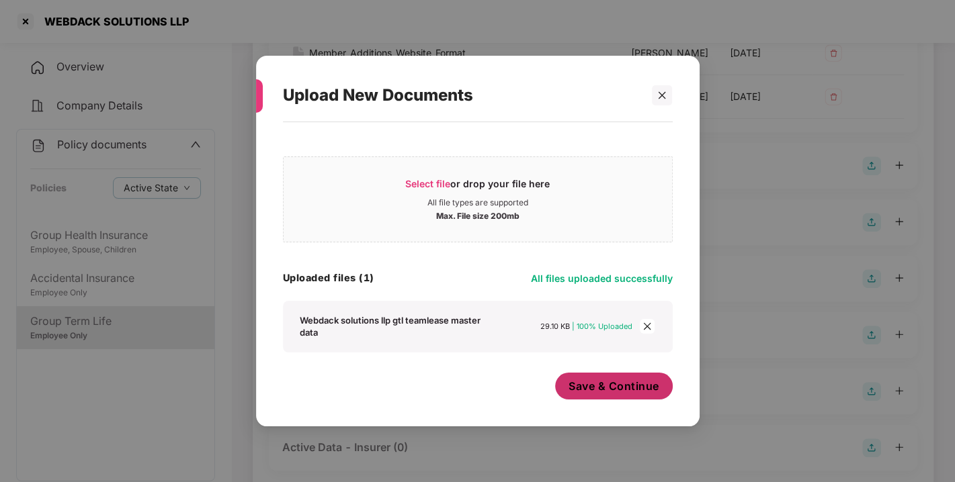
click at [619, 388] on span "Save & Continue" at bounding box center [613, 386] width 91 height 15
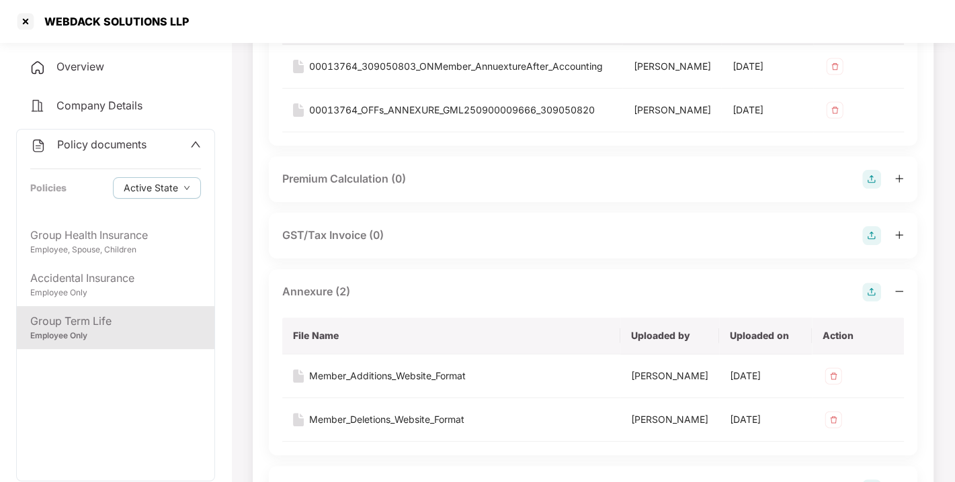
scroll to position [0, 0]
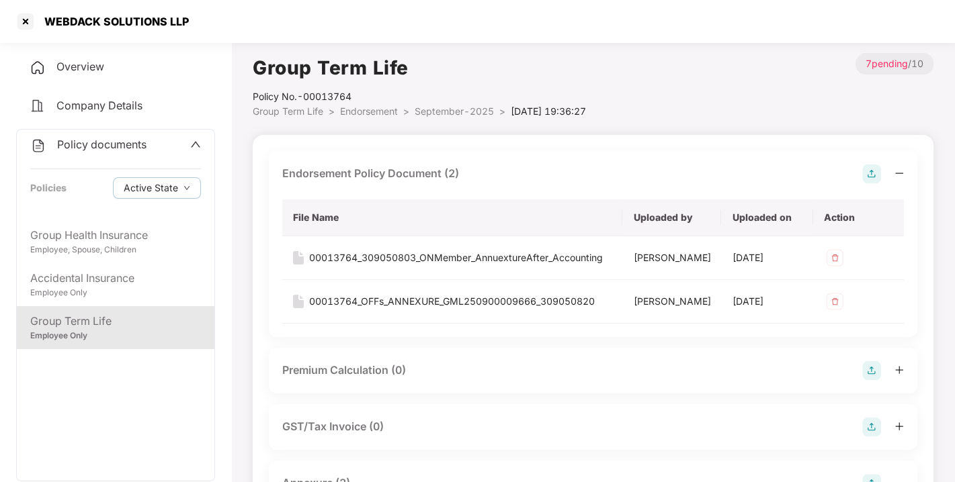
click at [370, 97] on div "Policy No.- 00013764" at bounding box center [419, 96] width 333 height 15
click at [378, 112] on span "Endorsement" at bounding box center [369, 110] width 58 height 11
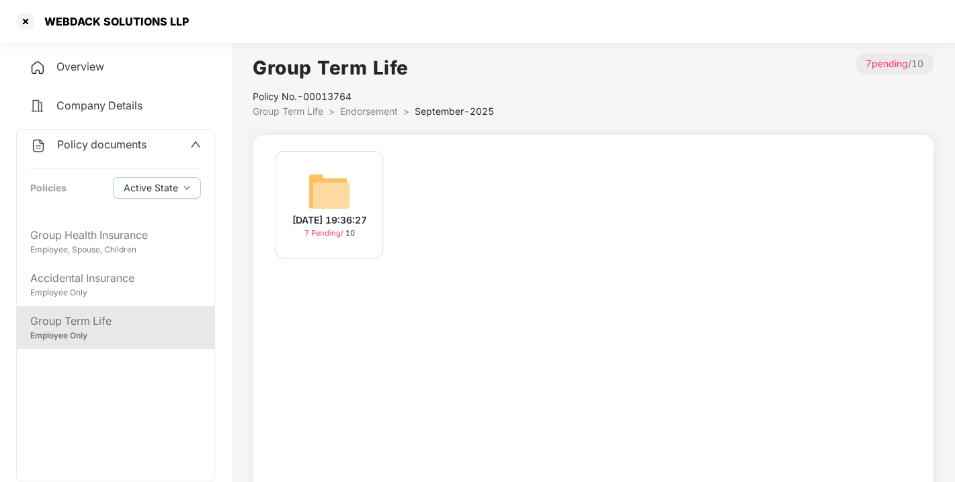
click at [378, 112] on span "Endorsement" at bounding box center [369, 110] width 58 height 11
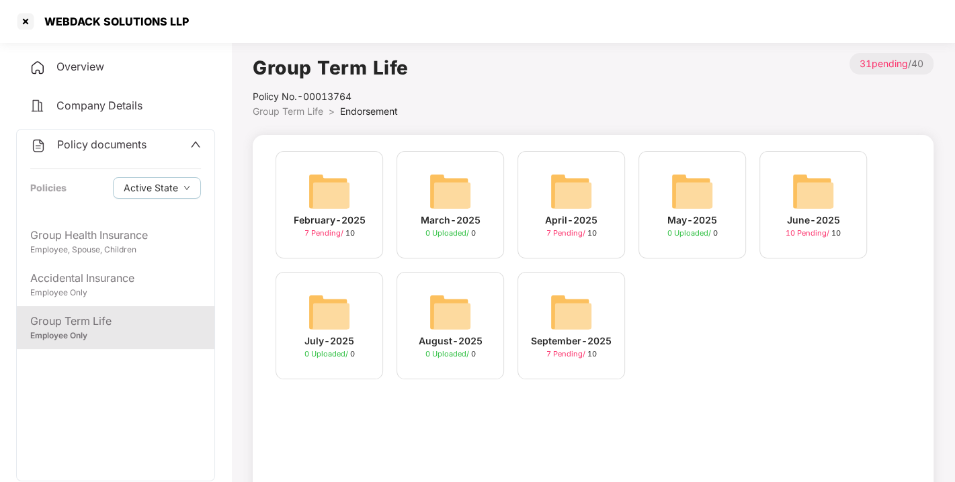
click at [120, 138] on span "Policy documents" at bounding box center [101, 144] width 89 height 13
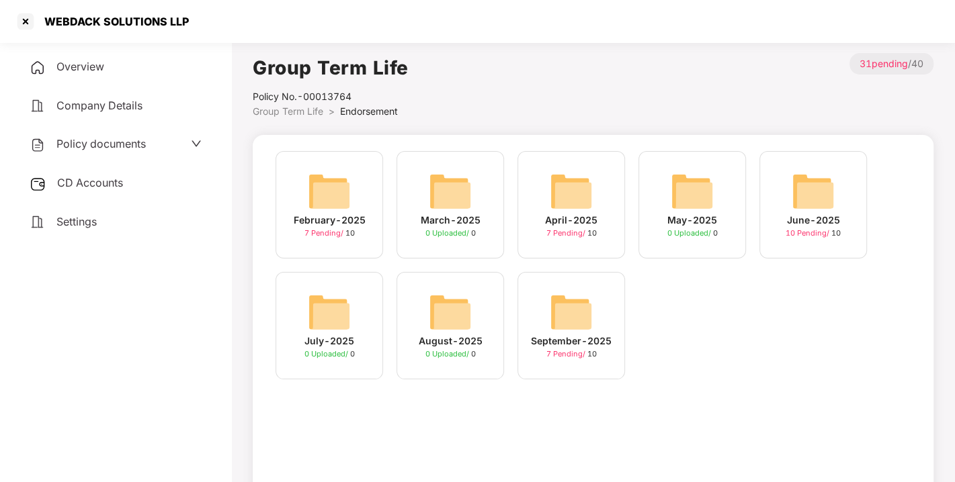
click at [359, 110] on span "Endorsement" at bounding box center [369, 110] width 58 height 11
click at [78, 181] on span "CD Accounts" at bounding box center [90, 182] width 66 height 13
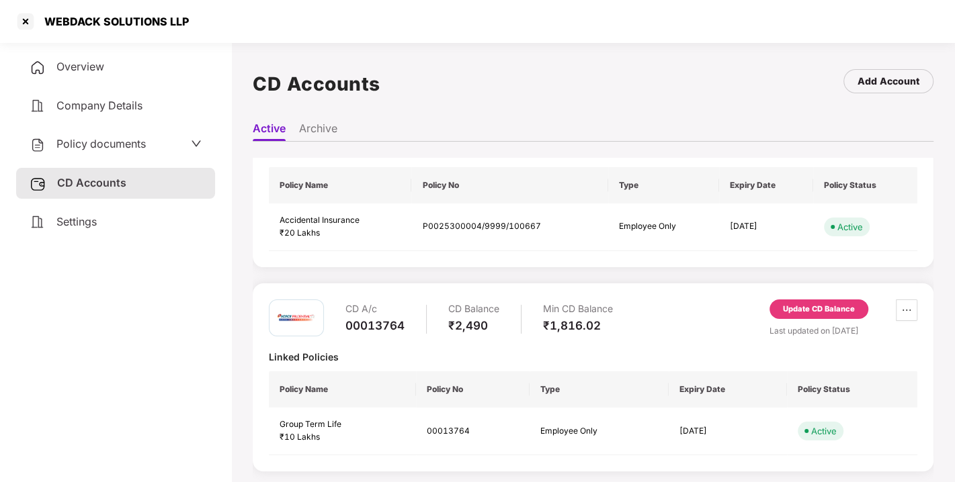
scroll to position [284, 0]
click at [793, 312] on div "Update CD Balance" at bounding box center [819, 310] width 72 height 12
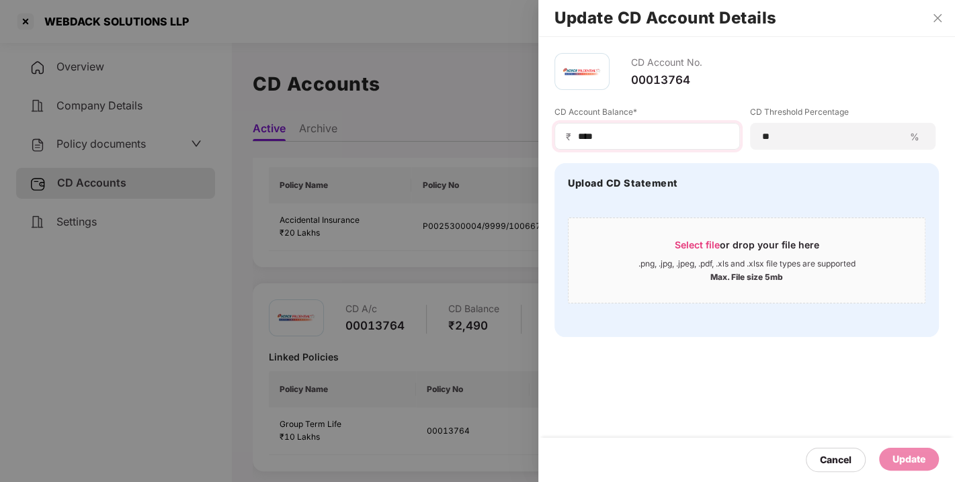
drag, startPoint x: 615, startPoint y: 146, endPoint x: 609, endPoint y: 134, distance: 12.9
click at [609, 134] on div "₹ ****" at bounding box center [646, 136] width 185 height 27
drag, startPoint x: 609, startPoint y: 134, endPoint x: 560, endPoint y: 138, distance: 49.2
click at [560, 138] on div "₹ ****" at bounding box center [646, 136] width 185 height 27
type input "****"
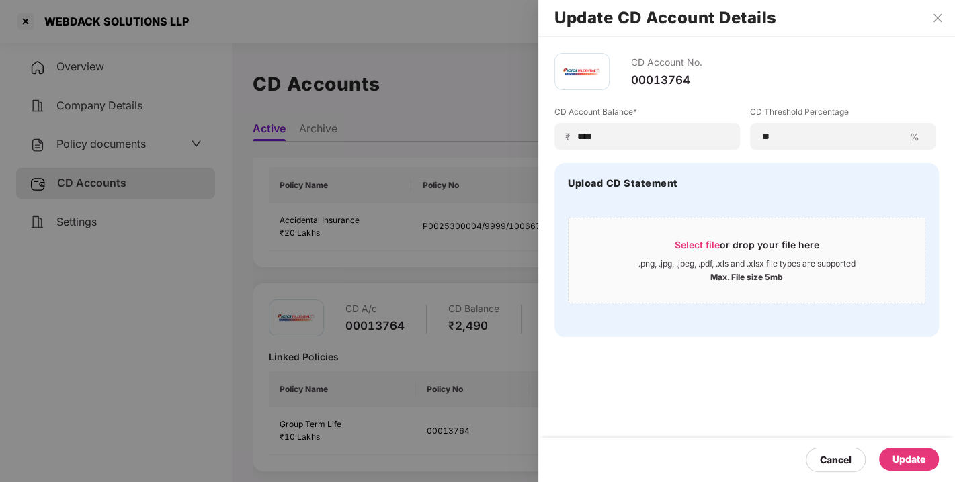
click at [904, 460] on div "Update" at bounding box center [908, 459] width 33 height 15
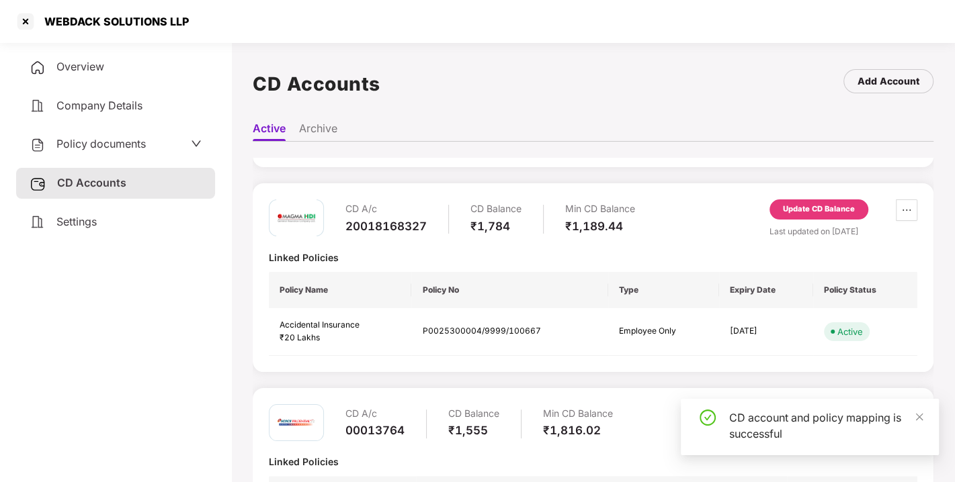
scroll to position [0, 0]
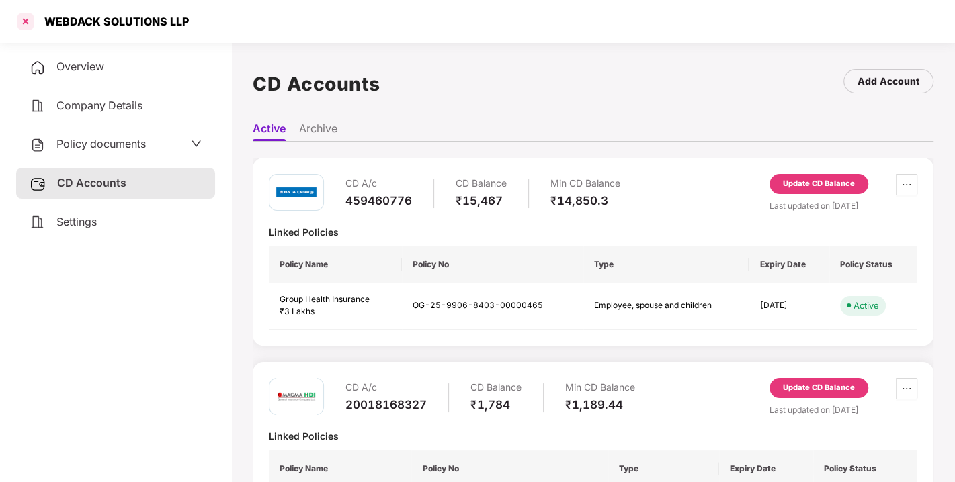
click at [24, 19] on div at bounding box center [26, 22] width 22 height 22
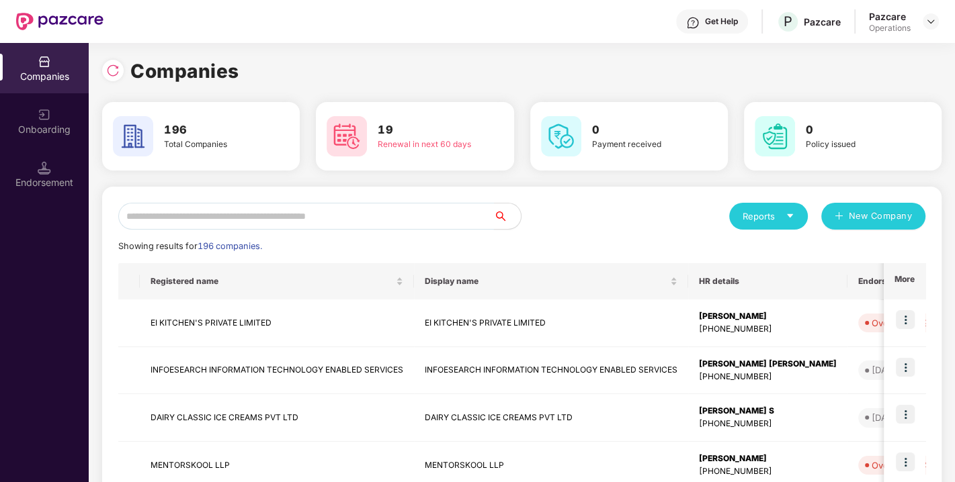
click at [332, 222] on input "text" at bounding box center [306, 216] width 376 height 27
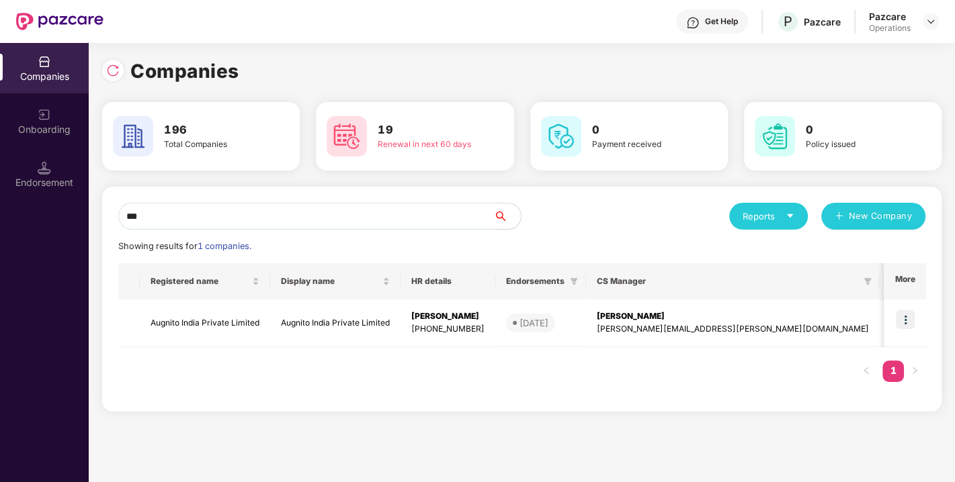
type input "***"
click at [184, 310] on td "Augnito India Private Limited" at bounding box center [205, 324] width 130 height 48
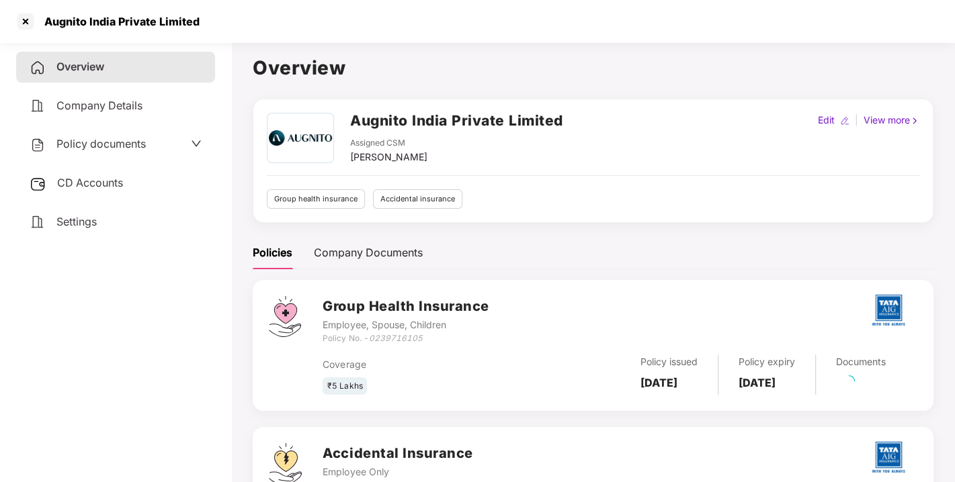
click at [88, 132] on div "Policy documents" at bounding box center [115, 144] width 199 height 31
click at [99, 140] on span "Policy documents" at bounding box center [100, 143] width 89 height 13
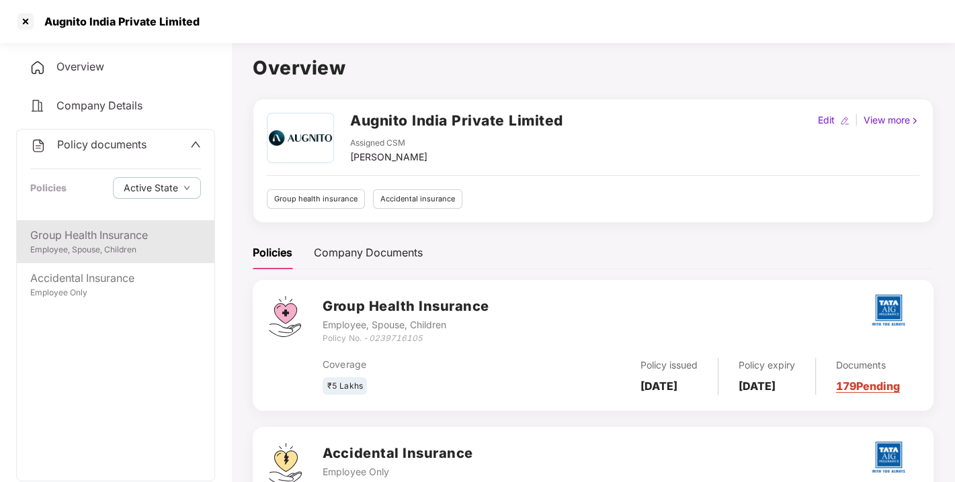
click at [86, 236] on div "Group Health Insurance" at bounding box center [115, 235] width 171 height 17
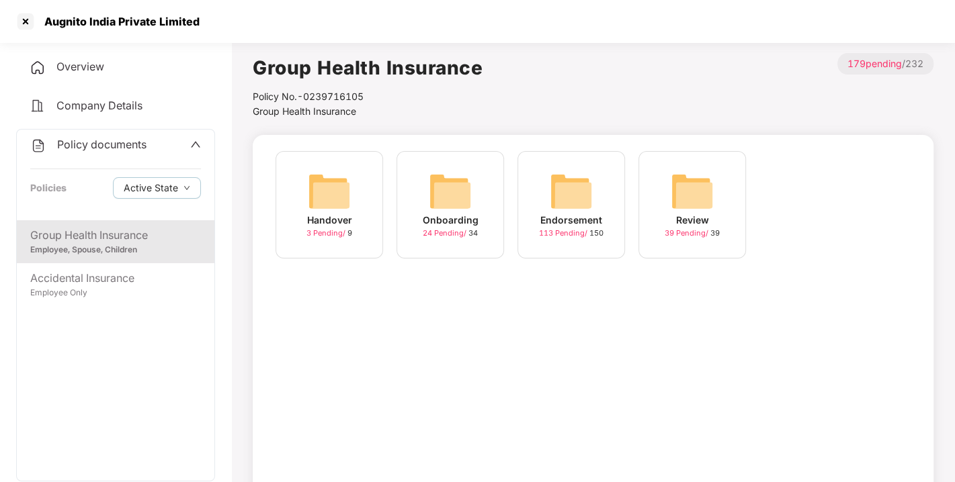
click at [594, 189] on div "Endorsement 113 Pending / 150" at bounding box center [571, 205] width 108 height 108
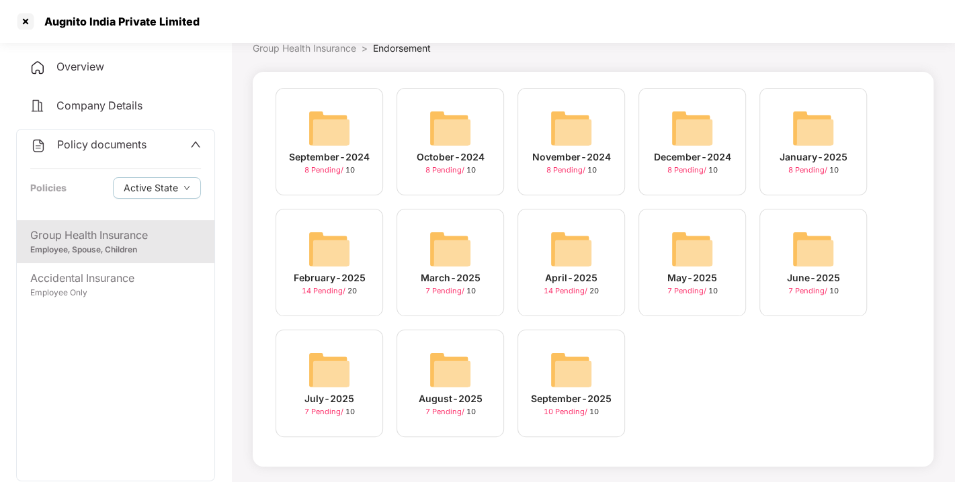
click at [570, 363] on img at bounding box center [571, 370] width 43 height 43
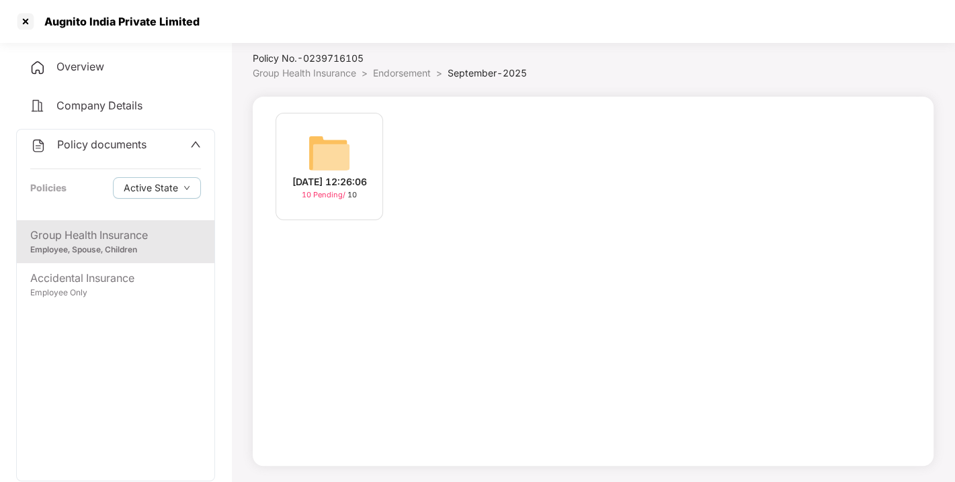
click at [330, 161] on img at bounding box center [329, 153] width 43 height 43
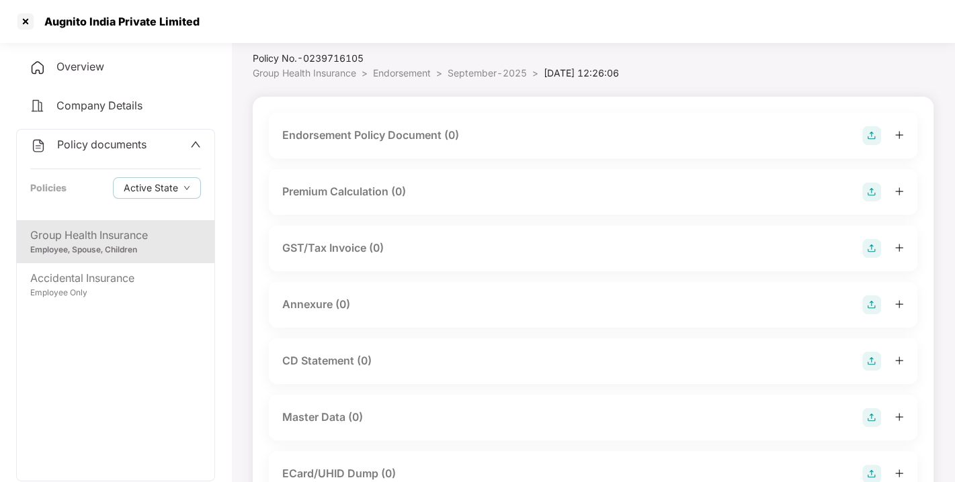
scroll to position [63, 0]
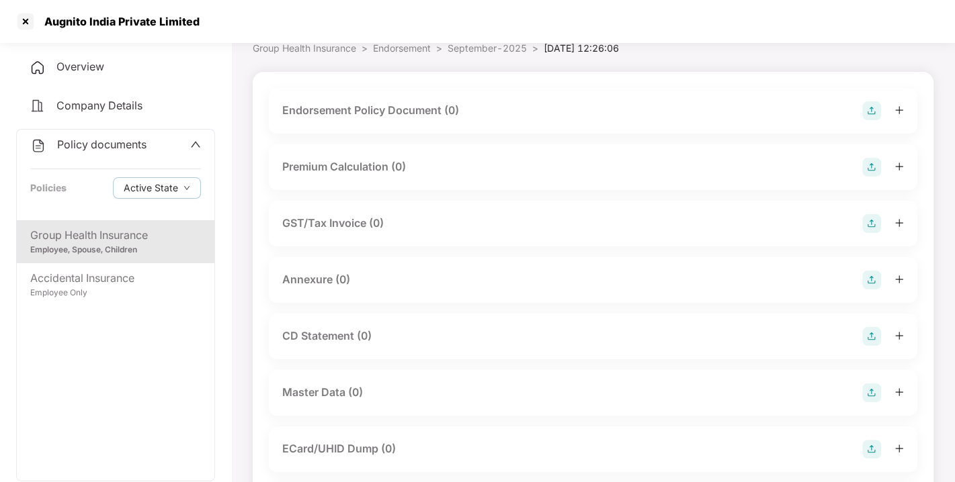
click at [858, 111] on div "Endorsement Policy Document (0)" at bounding box center [593, 110] width 622 height 19
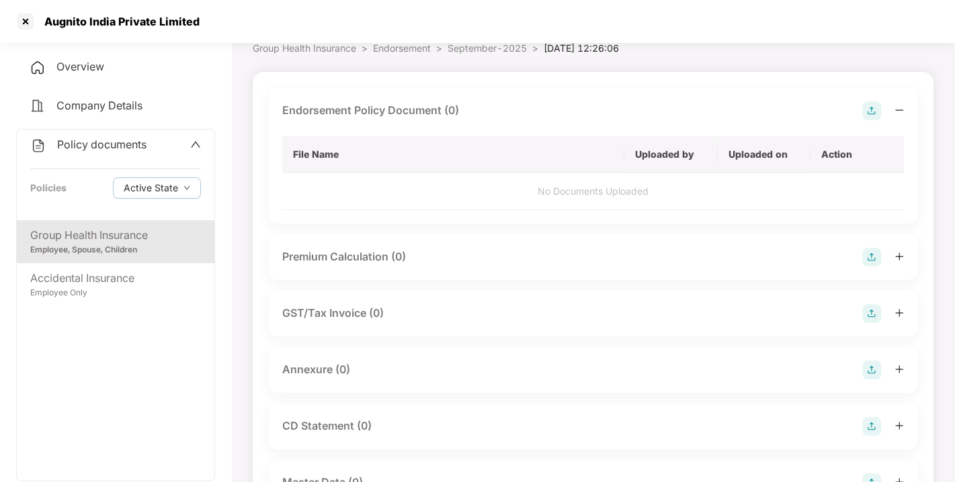
click at [871, 104] on img at bounding box center [871, 110] width 19 height 19
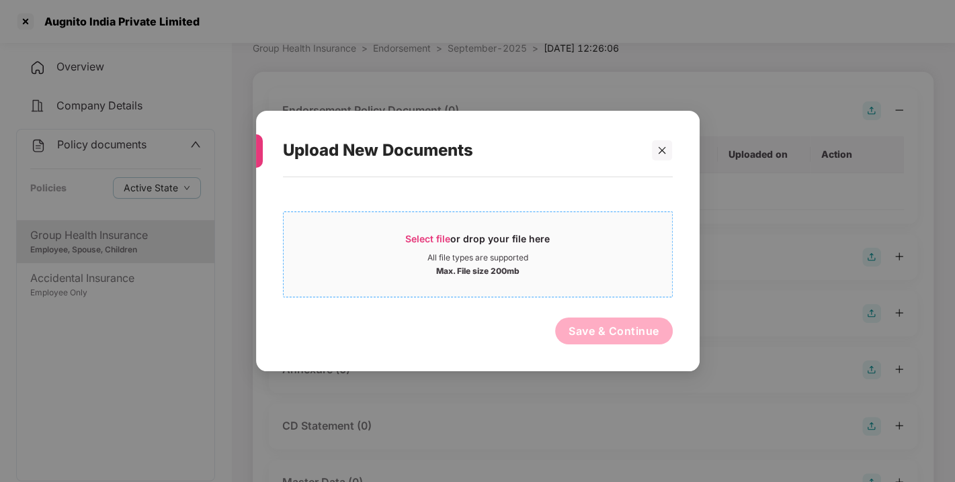
click at [436, 233] on span "Select file" at bounding box center [427, 238] width 45 height 11
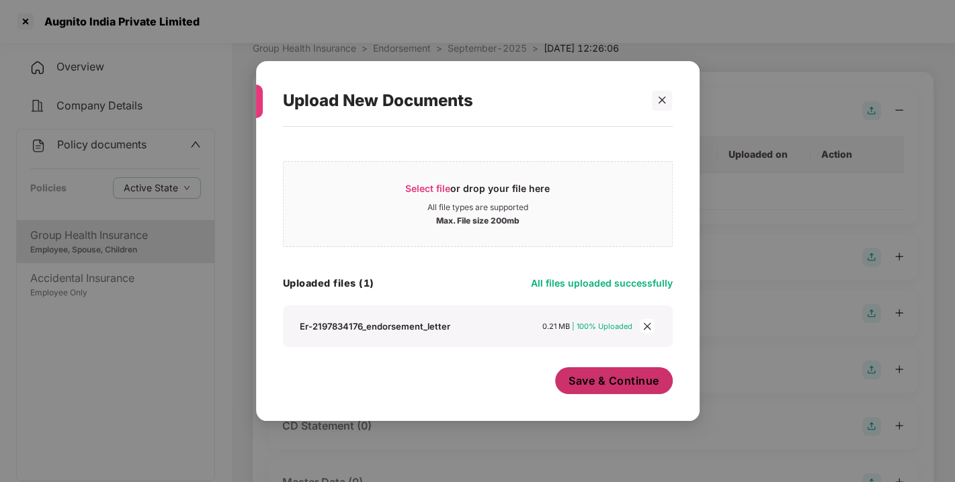
drag, startPoint x: 622, startPoint y: 355, endPoint x: 622, endPoint y: 372, distance: 16.8
click at [622, 372] on div "Select file or drop your file here All file types are supported Max. File size …" at bounding box center [478, 267] width 390 height 267
click at [622, 372] on button "Save & Continue" at bounding box center [614, 381] width 118 height 27
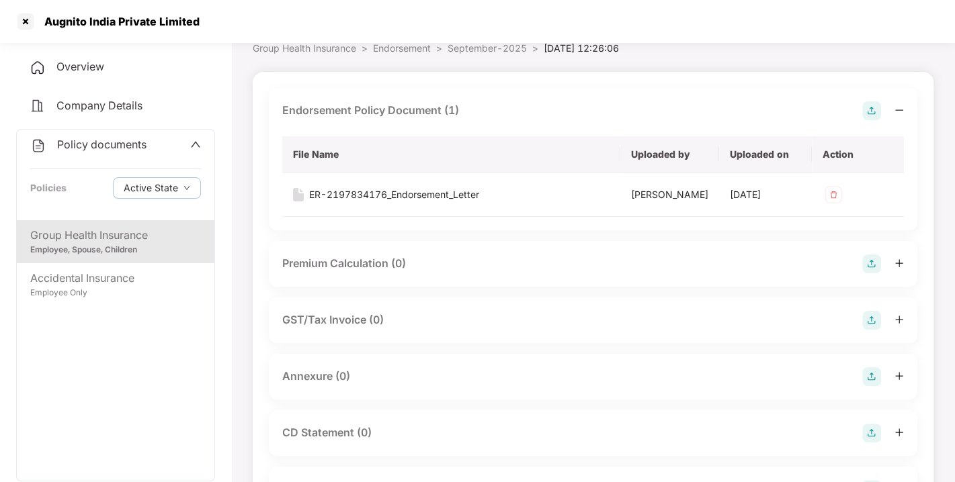
click at [868, 109] on img at bounding box center [871, 110] width 19 height 19
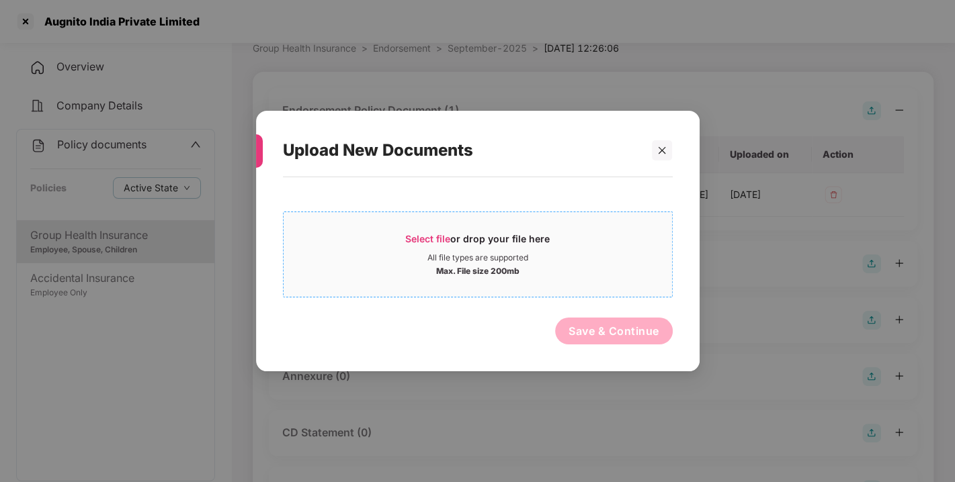
drag, startPoint x: 421, startPoint y: 223, endPoint x: 425, endPoint y: 229, distance: 6.9
click at [425, 229] on span "Select file or drop your file here All file types are supported Max. File size …" at bounding box center [478, 254] width 388 height 65
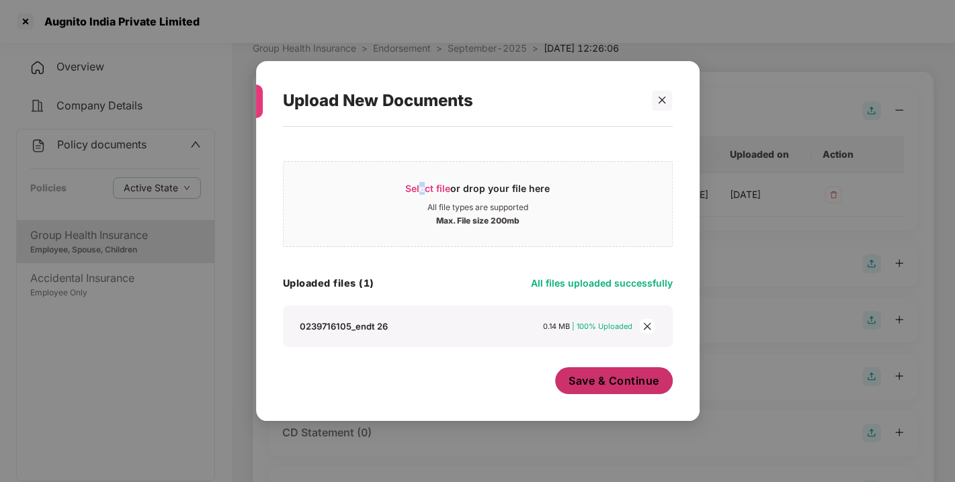
click at [587, 374] on span "Save & Continue" at bounding box center [613, 381] width 91 height 15
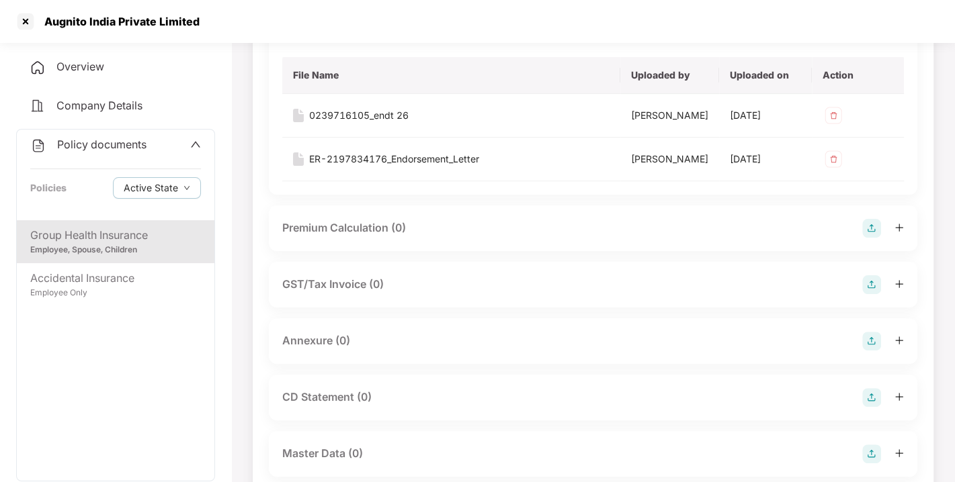
scroll to position [187, 0]
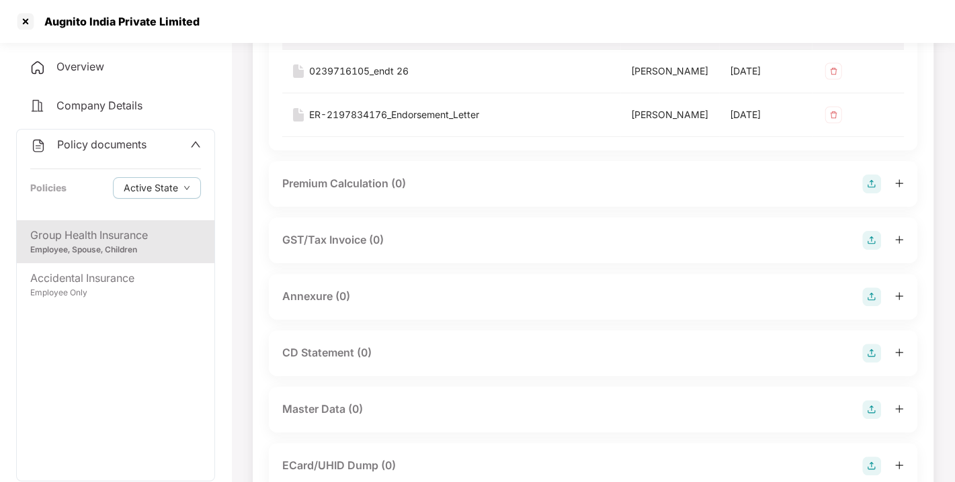
click at [862, 306] on img at bounding box center [871, 297] width 19 height 19
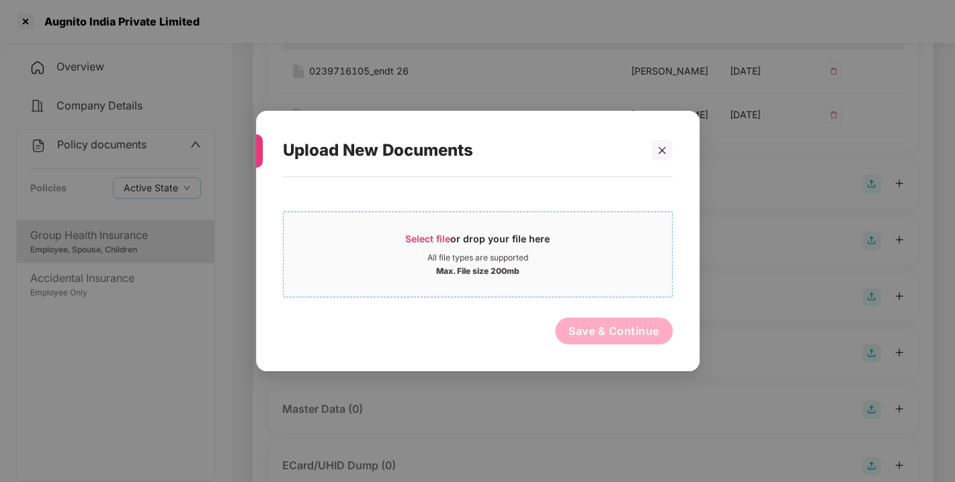
click at [441, 233] on span "Select file" at bounding box center [427, 238] width 45 height 11
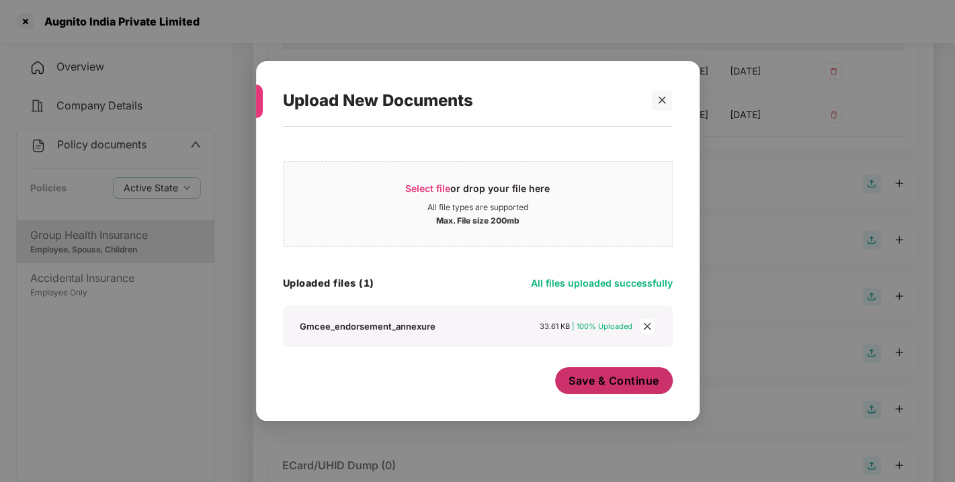
click at [615, 381] on span "Save & Continue" at bounding box center [613, 381] width 91 height 15
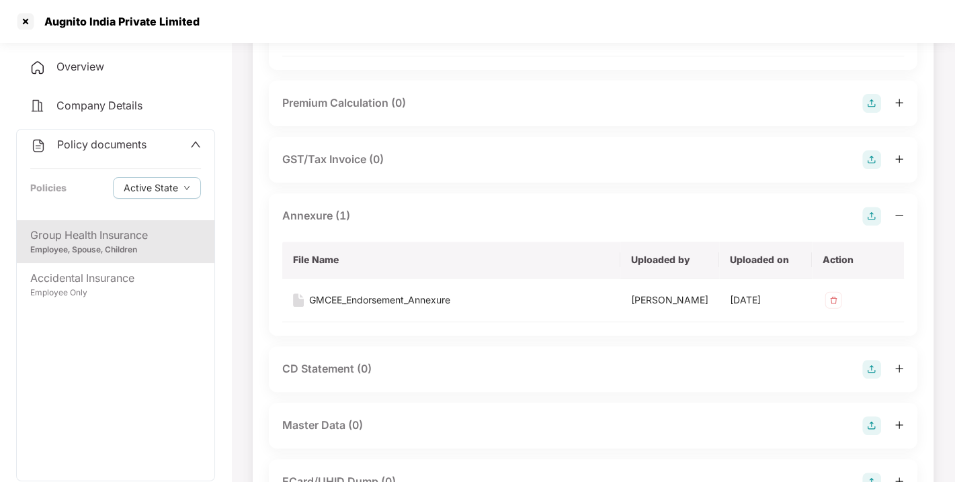
scroll to position [269, 0]
click at [880, 224] on img at bounding box center [871, 215] width 19 height 19
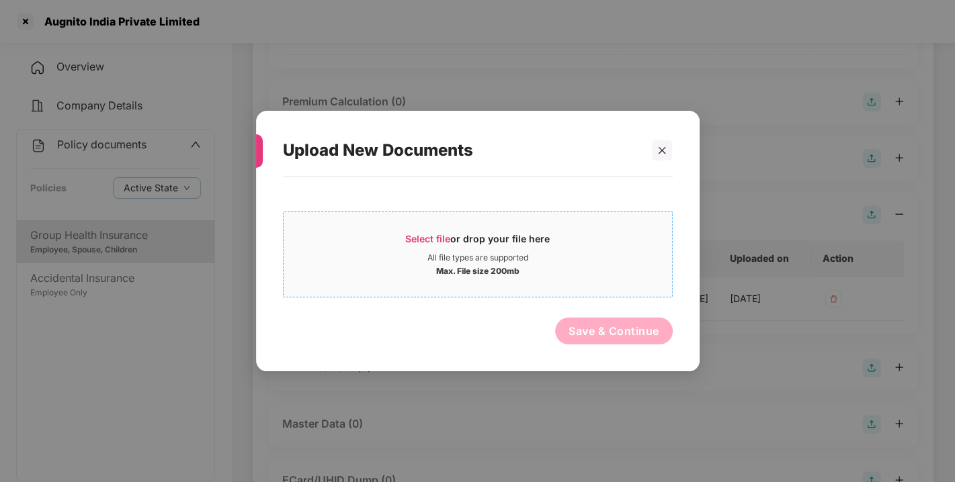
click at [428, 226] on span "Select file or drop your file here All file types are supported Max. File size …" at bounding box center [478, 254] width 388 height 65
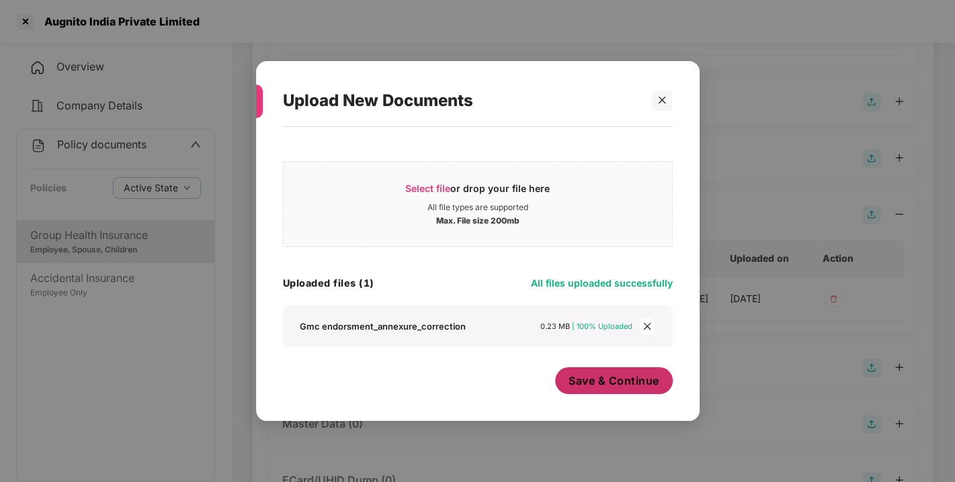
click at [611, 380] on span "Save & Continue" at bounding box center [613, 381] width 91 height 15
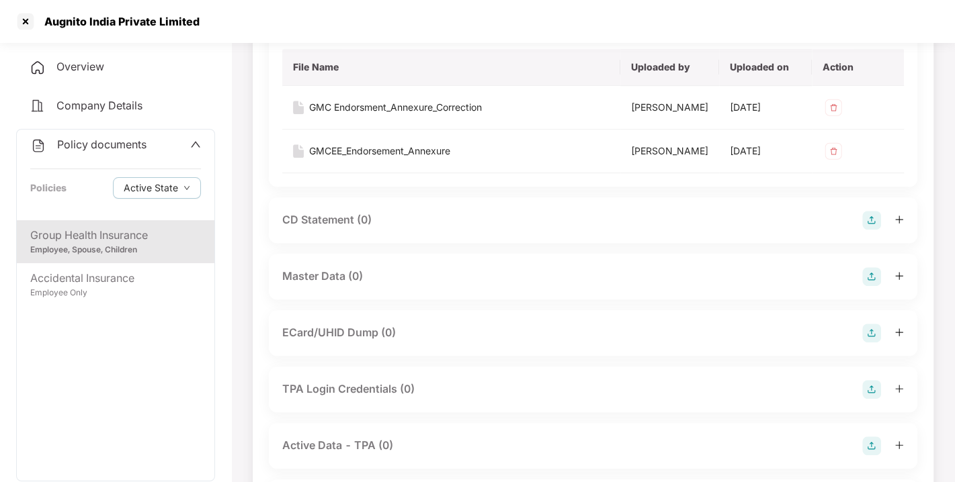
scroll to position [480, 0]
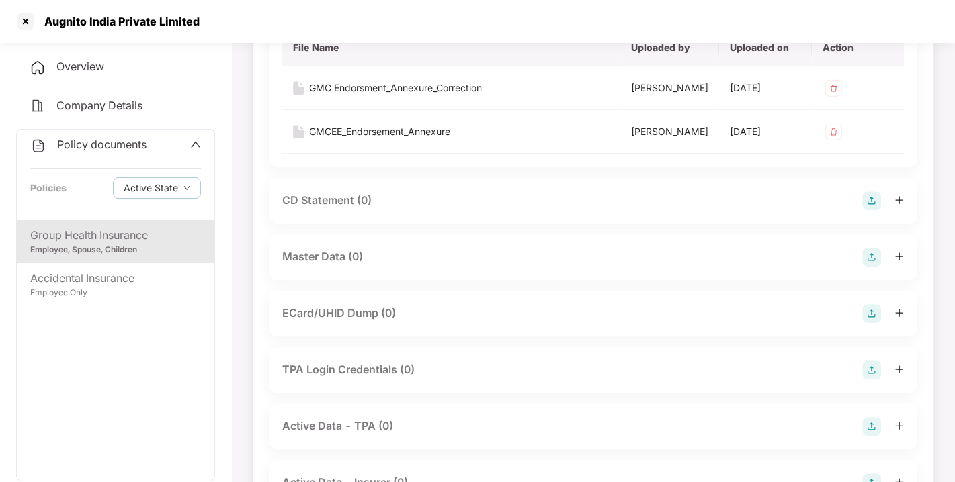
click at [863, 267] on img at bounding box center [871, 257] width 19 height 19
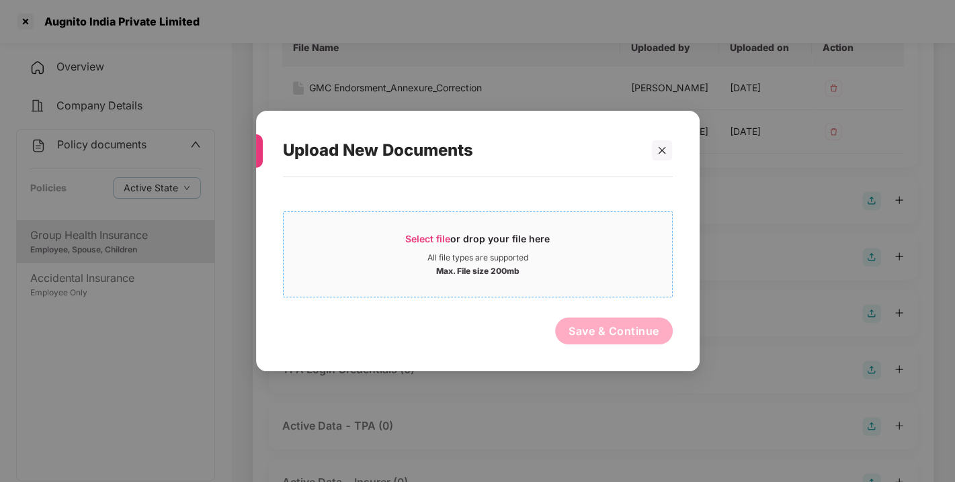
click at [423, 233] on span "Select file" at bounding box center [427, 238] width 45 height 11
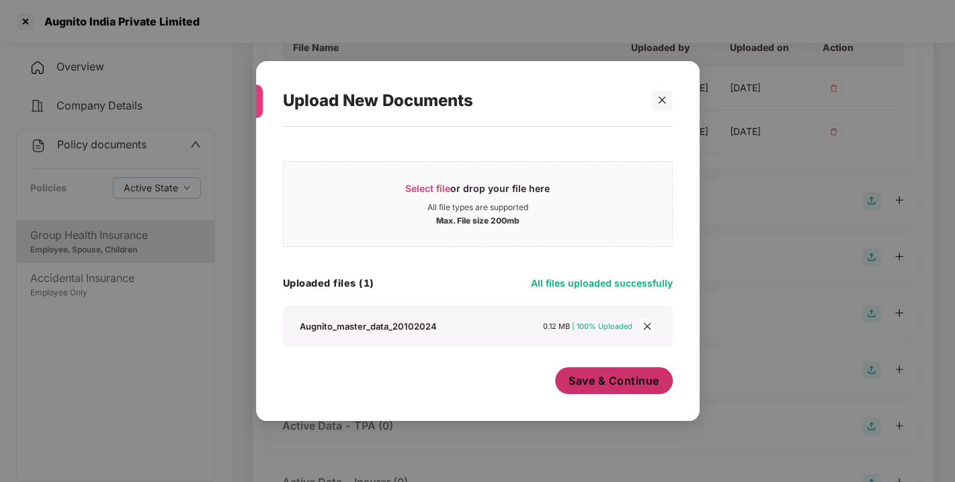
click at [616, 371] on button "Save & Continue" at bounding box center [614, 381] width 118 height 27
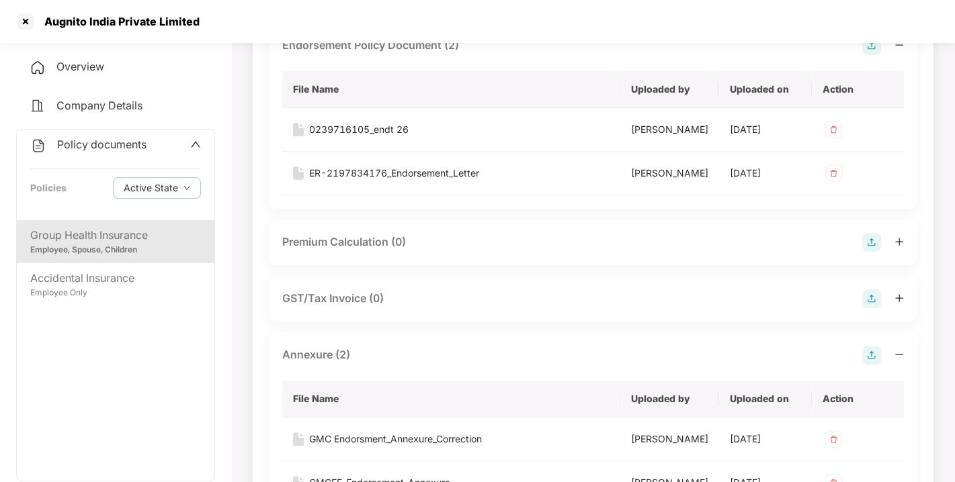
scroll to position [0, 0]
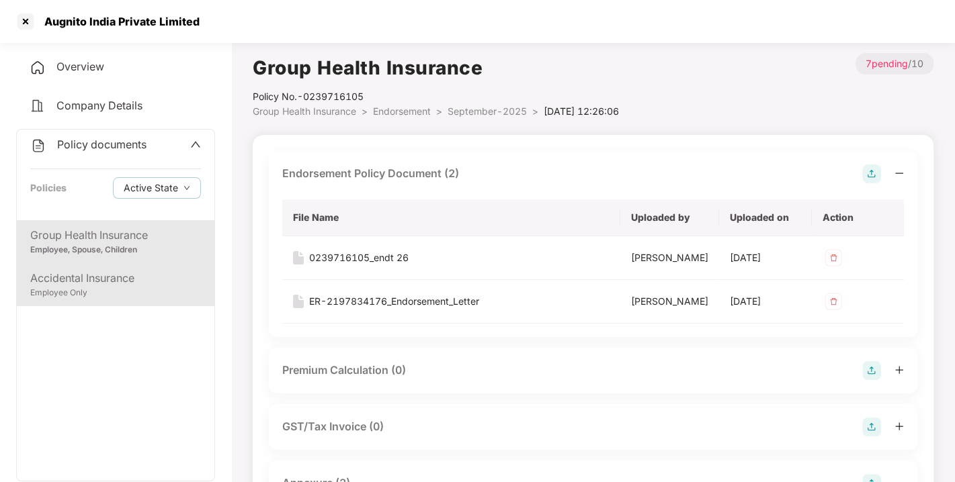
click at [148, 284] on div "Accidental Insurance" at bounding box center [115, 278] width 171 height 17
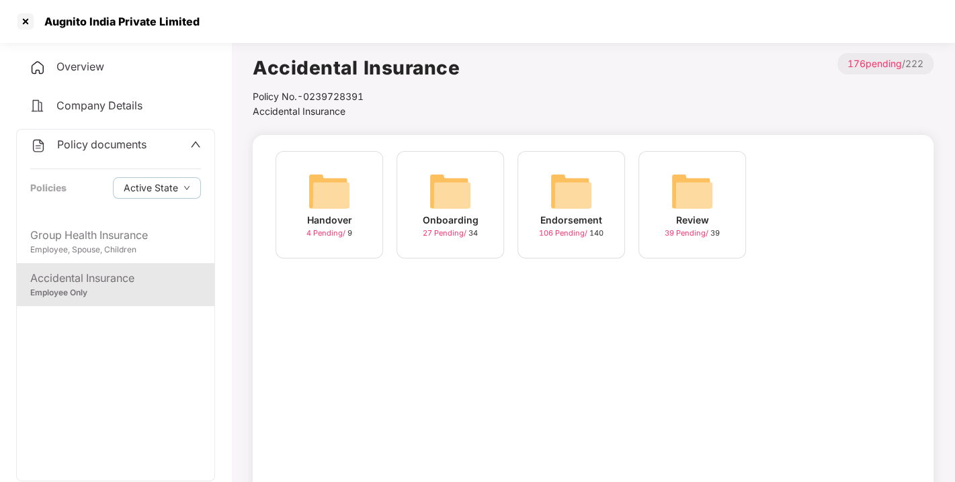
click at [564, 202] on img at bounding box center [571, 191] width 43 height 43
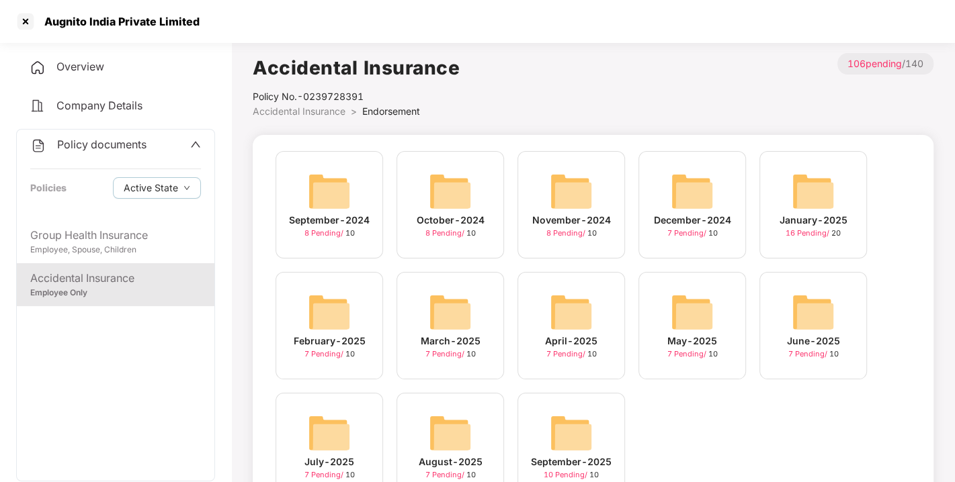
scroll to position [63, 0]
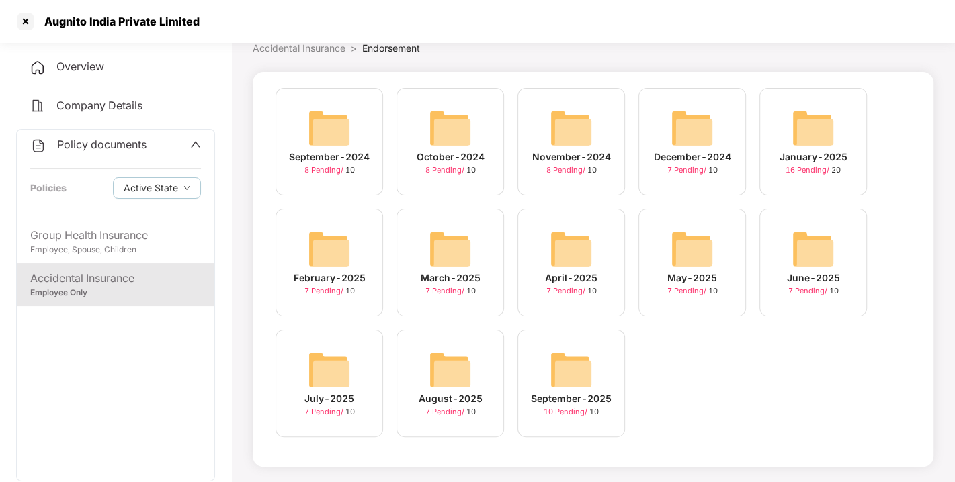
click at [562, 353] on img at bounding box center [571, 370] width 43 height 43
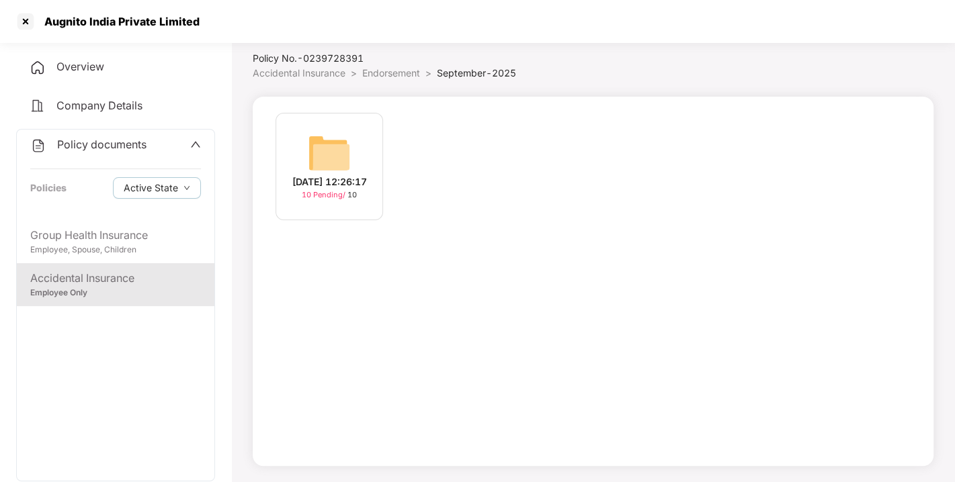
scroll to position [38, 0]
click at [319, 136] on img at bounding box center [329, 153] width 43 height 43
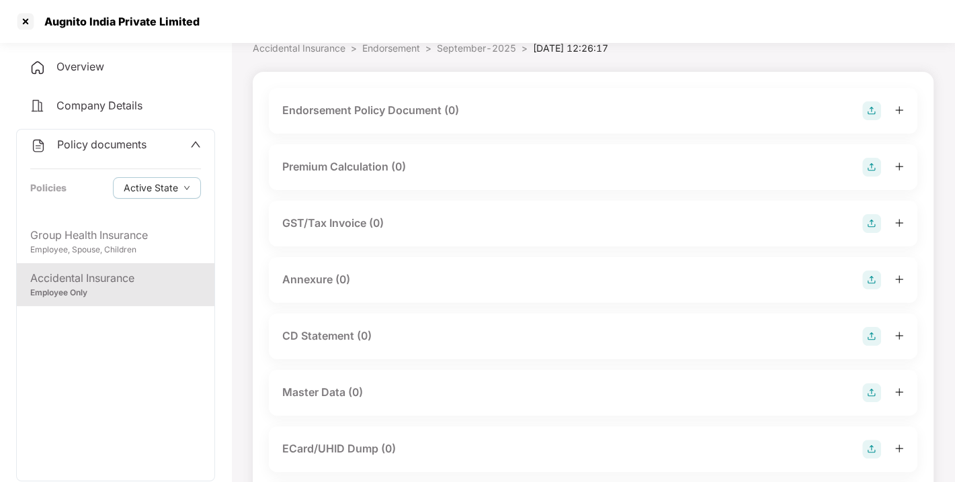
scroll to position [144, 0]
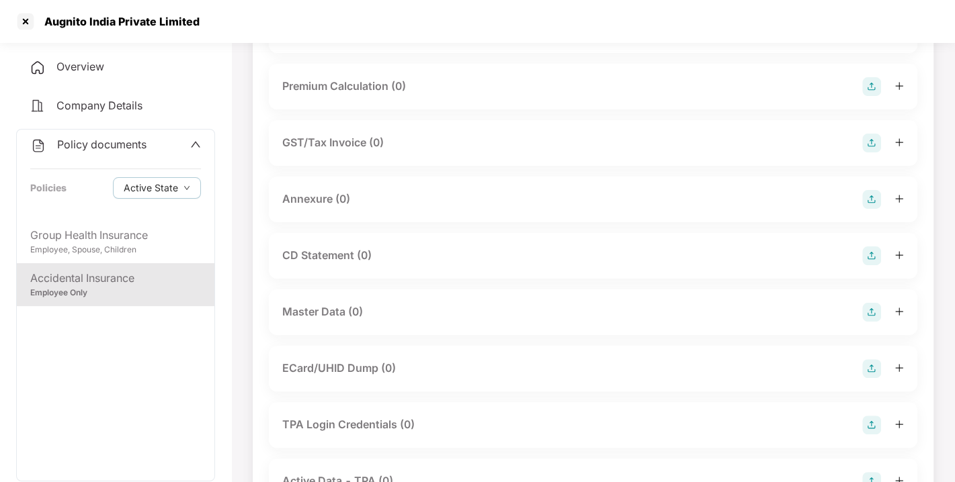
click at [867, 311] on img at bounding box center [871, 312] width 19 height 19
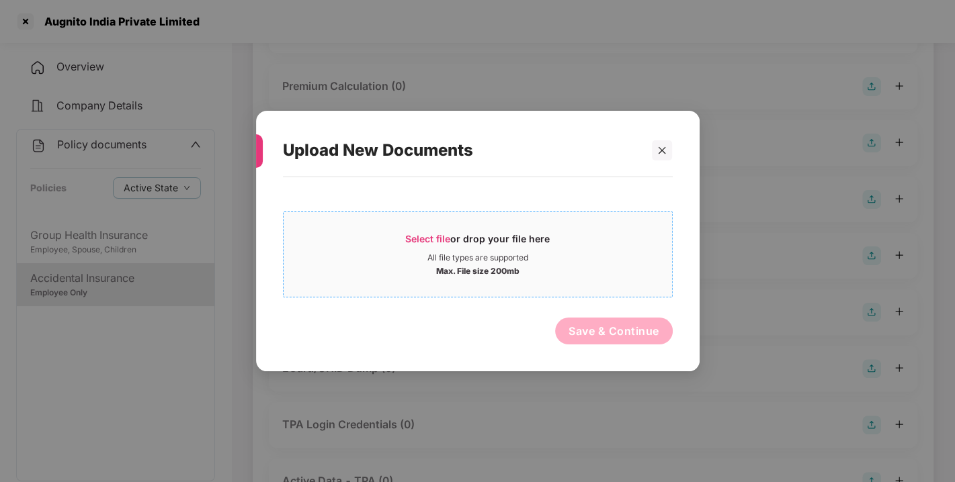
click at [453, 241] on div "Select file or drop your file here" at bounding box center [477, 242] width 144 height 20
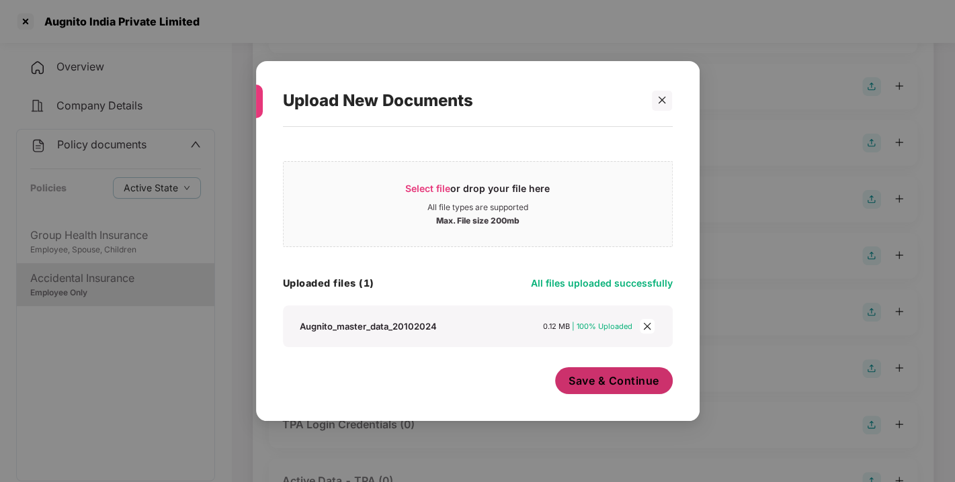
click at [617, 388] on span "Save & Continue" at bounding box center [613, 381] width 91 height 15
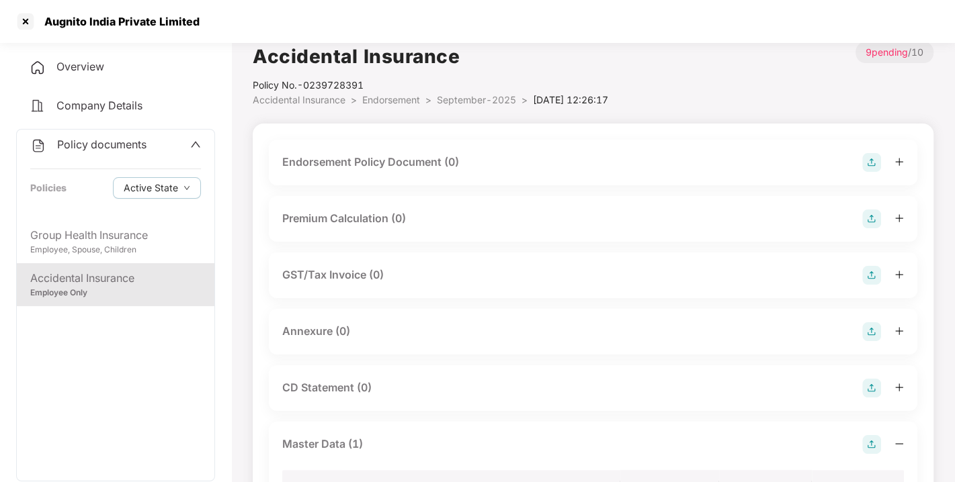
scroll to position [9, 0]
click at [867, 334] on img at bounding box center [871, 334] width 19 height 19
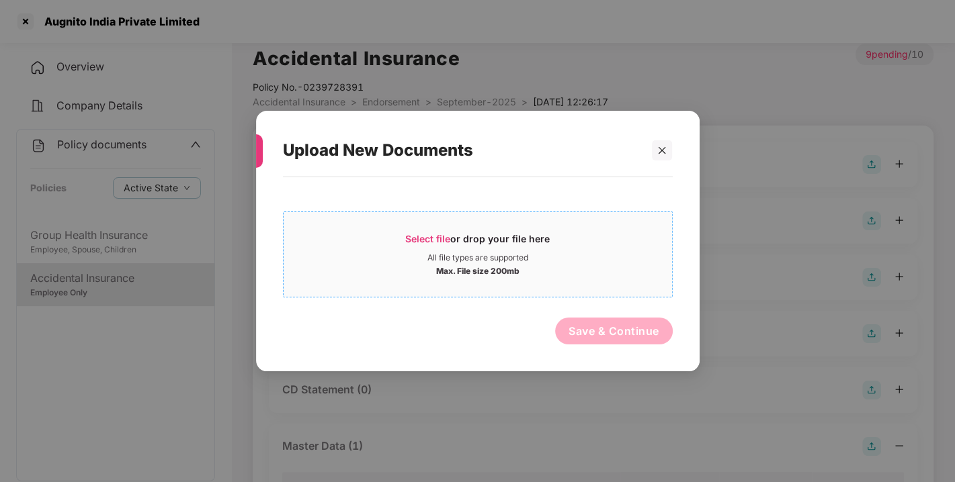
click at [466, 244] on div "Select file or drop your file here" at bounding box center [477, 242] width 144 height 20
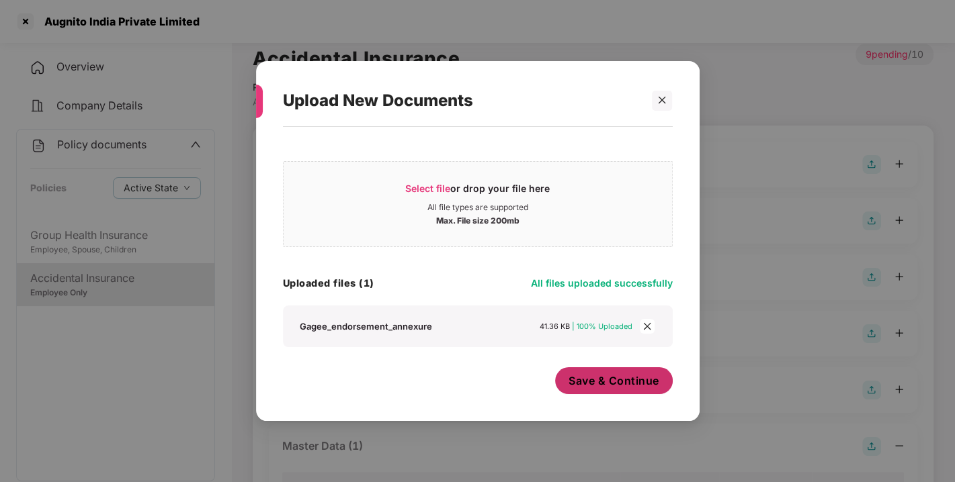
click at [598, 378] on span "Save & Continue" at bounding box center [613, 381] width 91 height 15
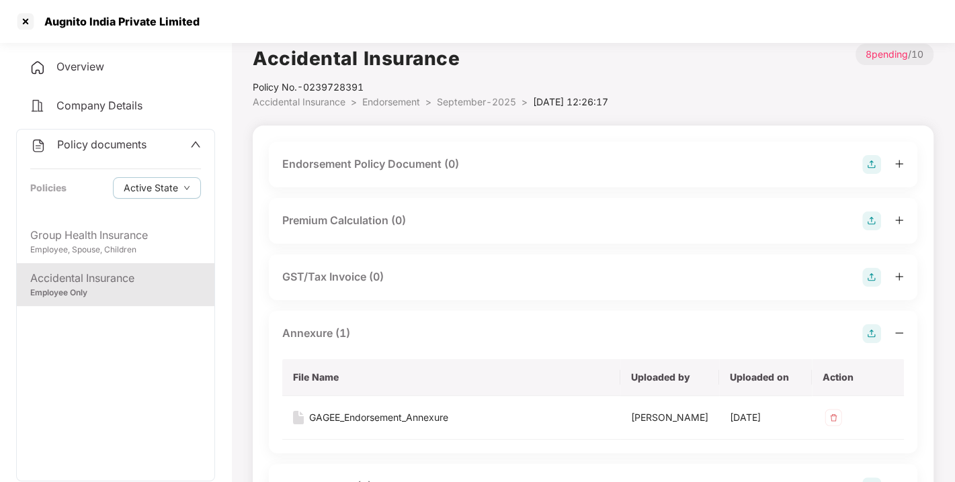
scroll to position [0, 0]
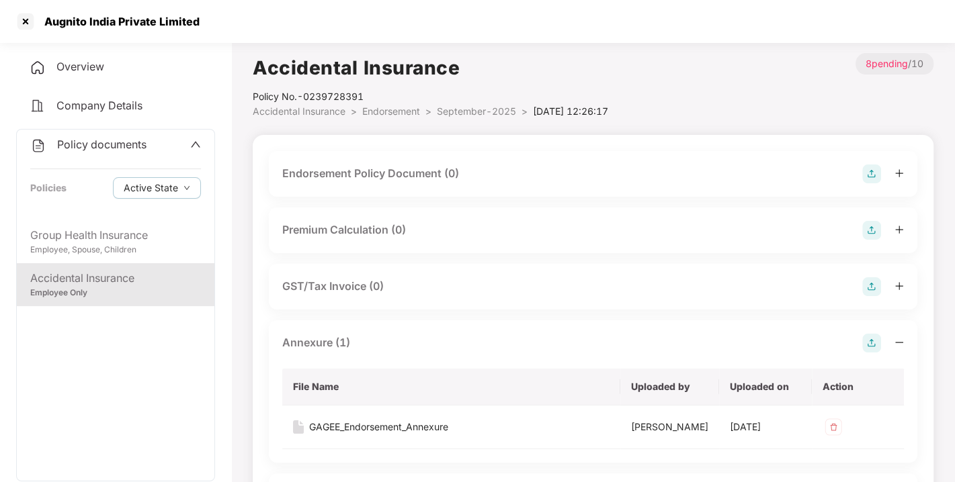
click at [869, 172] on img at bounding box center [871, 174] width 19 height 19
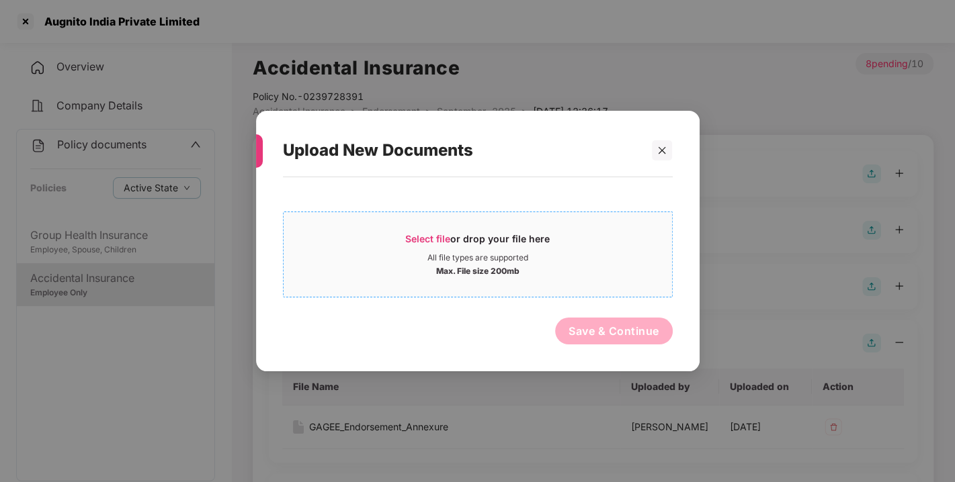
click at [421, 250] on div "Select file or drop your file here" at bounding box center [477, 242] width 144 height 20
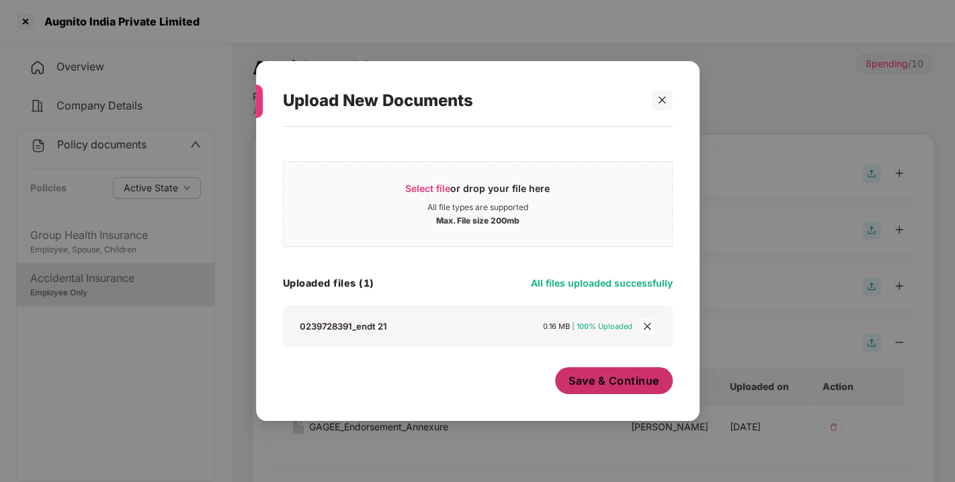
click at [632, 390] on button "Save & Continue" at bounding box center [614, 381] width 118 height 27
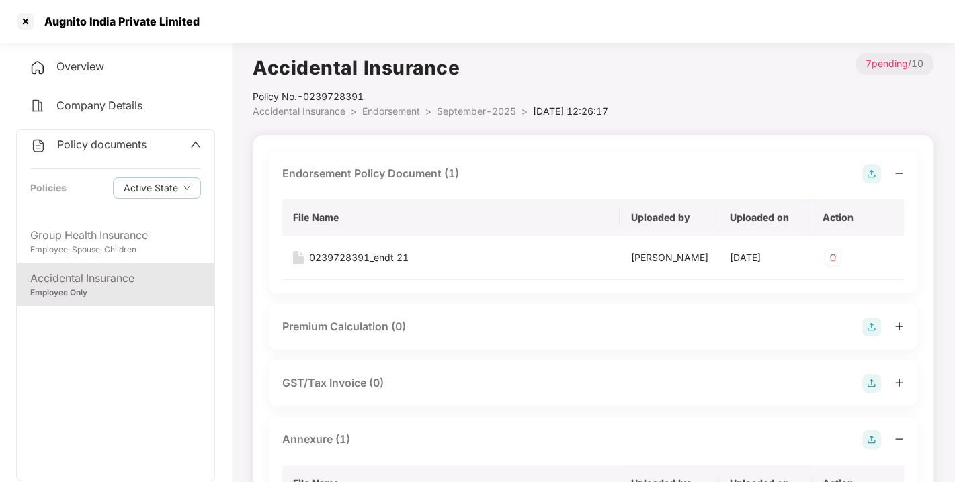
click at [869, 175] on img at bounding box center [871, 174] width 19 height 19
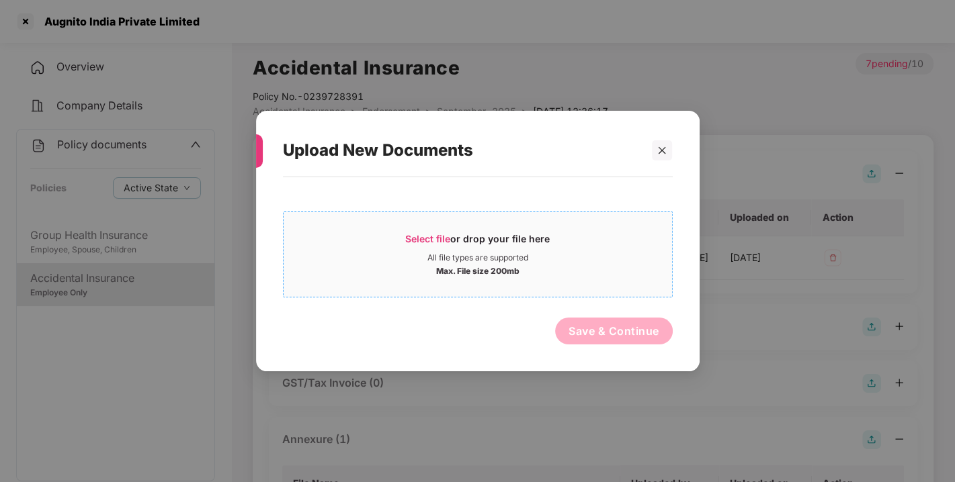
click at [419, 240] on span "Select file" at bounding box center [427, 238] width 45 height 11
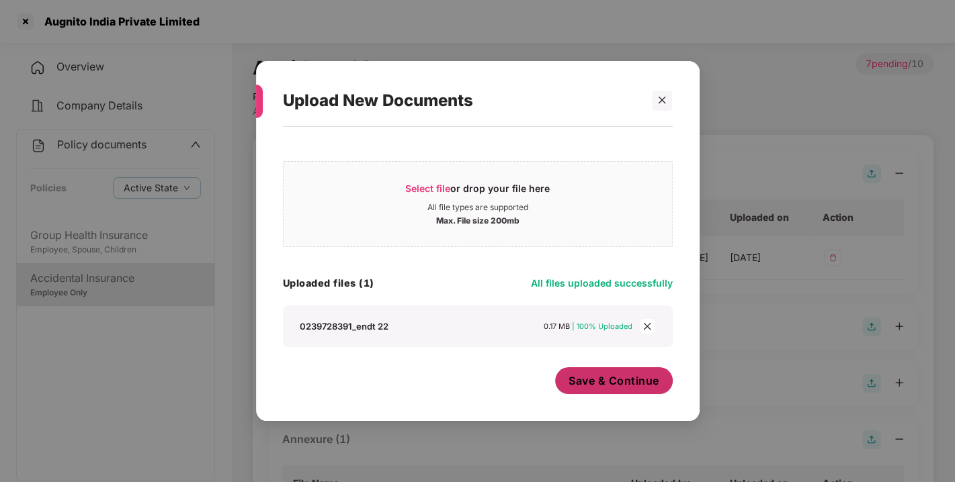
click at [608, 394] on button "Save & Continue" at bounding box center [614, 381] width 118 height 27
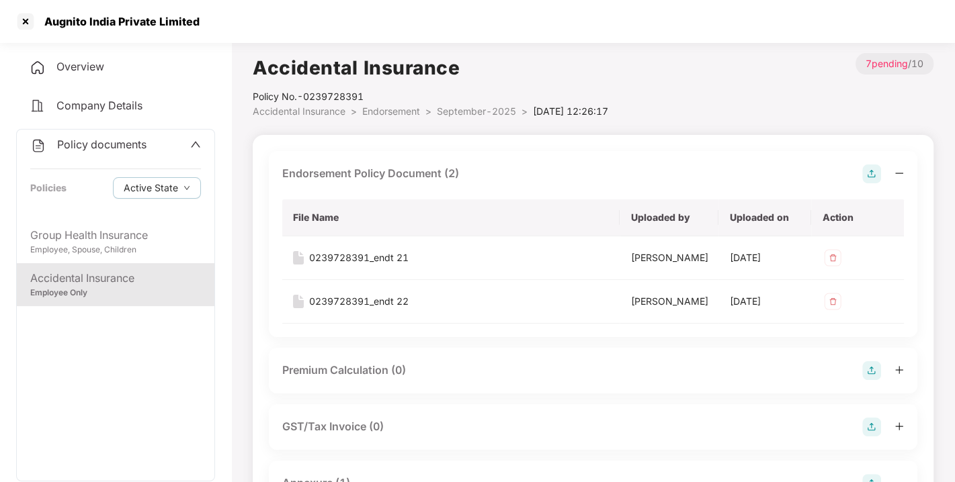
click at [97, 136] on div "Policy documents" at bounding box center [88, 144] width 116 height 17
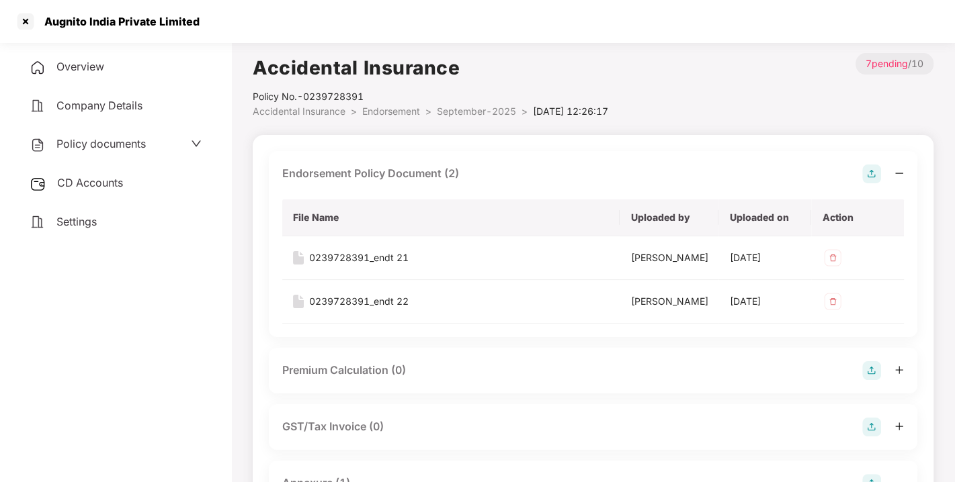
click at [86, 176] on span "CD Accounts" at bounding box center [90, 182] width 66 height 13
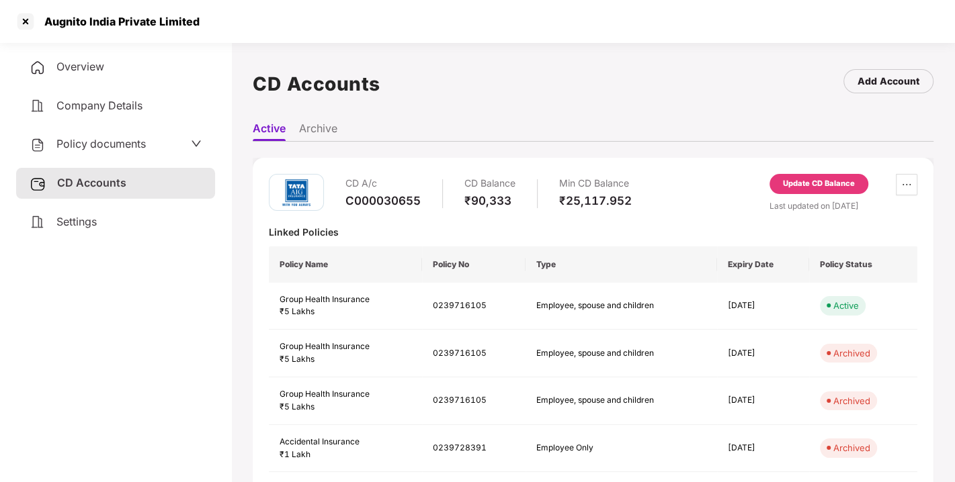
click at [812, 186] on div "Update CD Balance" at bounding box center [819, 184] width 72 height 12
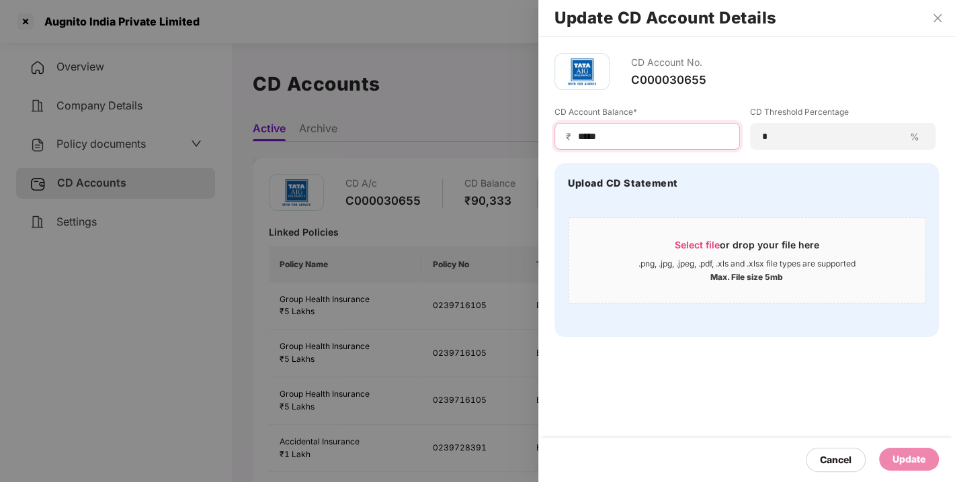
drag, startPoint x: 630, startPoint y: 138, endPoint x: 475, endPoint y: 142, distance: 155.3
click at [475, 142] on div "Update CD Account Details CD Account No. C000030655 CD Account Balance* ₹ *****…" at bounding box center [477, 241] width 955 height 482
type input "*****"
click at [910, 455] on div "Update" at bounding box center [908, 459] width 33 height 15
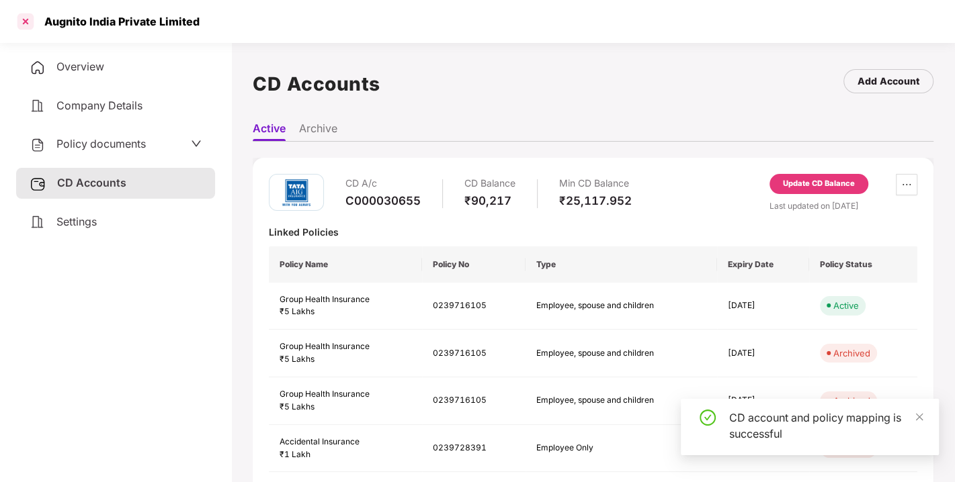
click at [21, 23] on div at bounding box center [26, 22] width 22 height 22
